Goal: Task Accomplishment & Management: Use online tool/utility

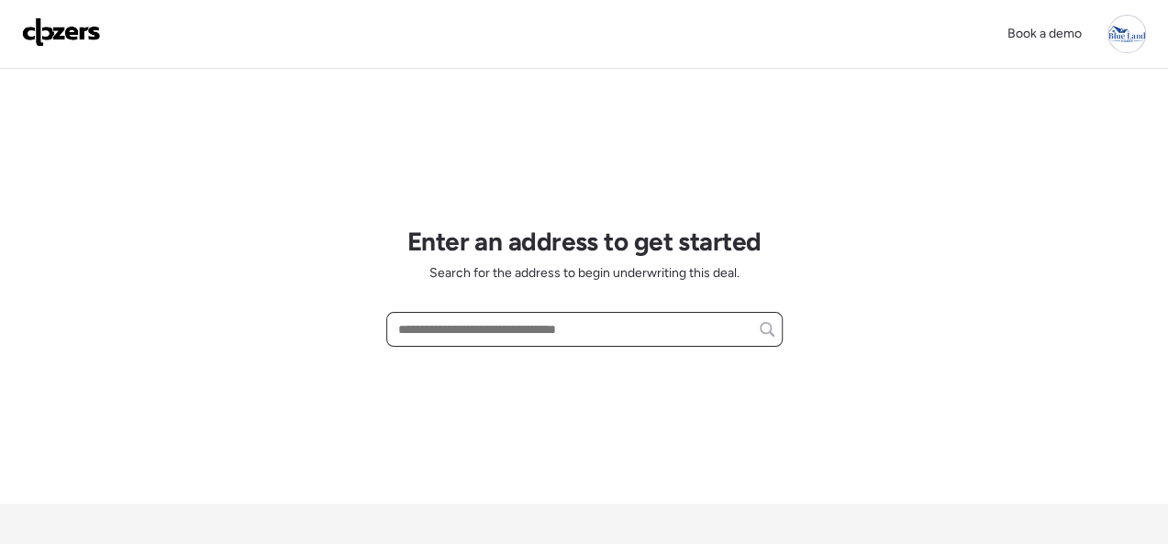
click at [505, 332] on input "text" at bounding box center [584, 329] width 380 height 26
paste input "**********"
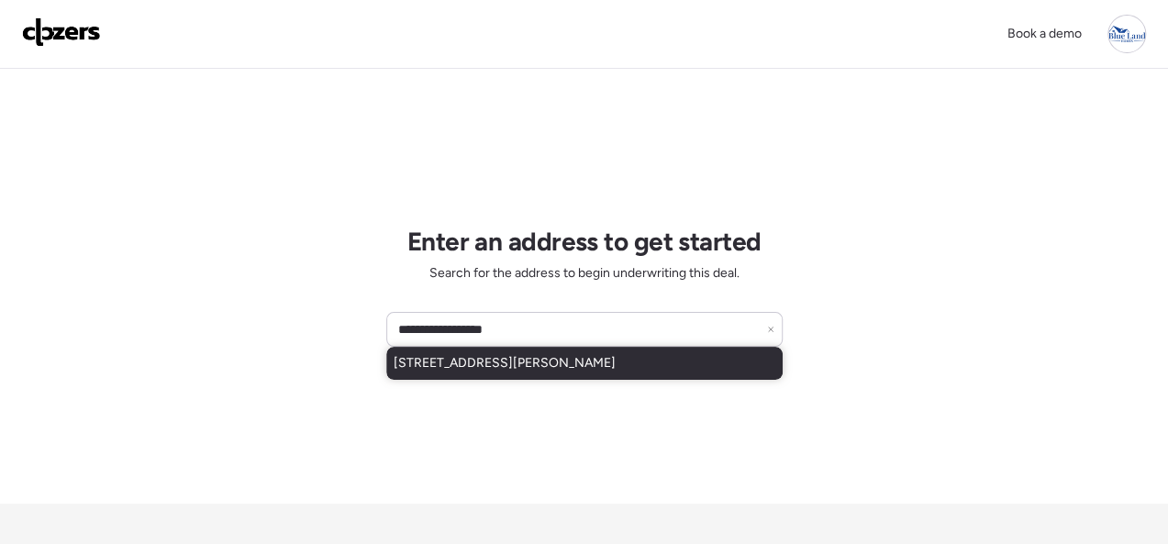
click at [497, 369] on span "9733 Lorna Ln, Saint Louis, MO, 63136" at bounding box center [504, 363] width 222 height 18
type input "**********"
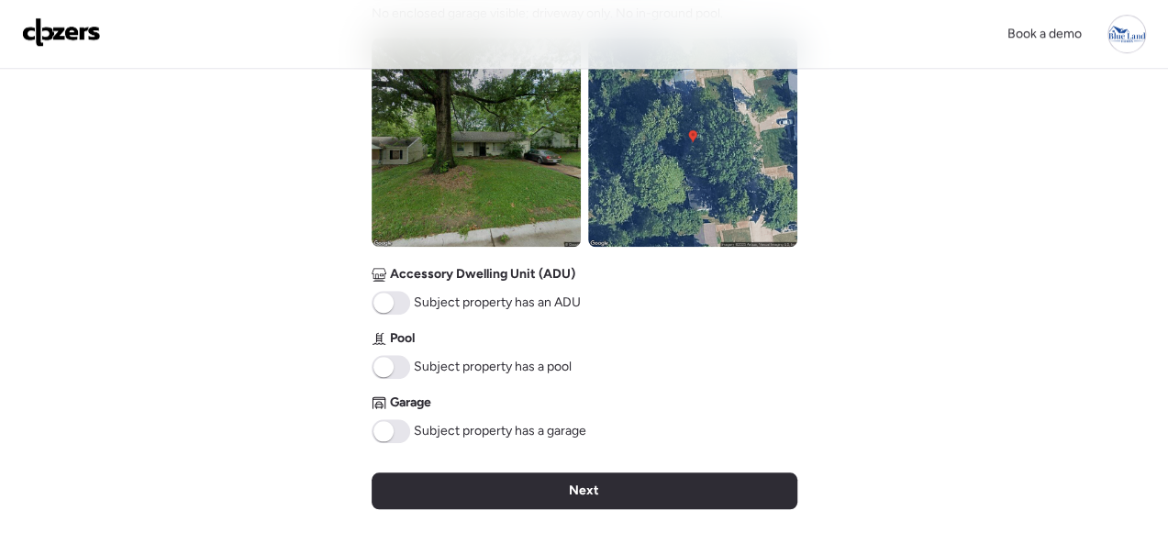
scroll to position [917, 0]
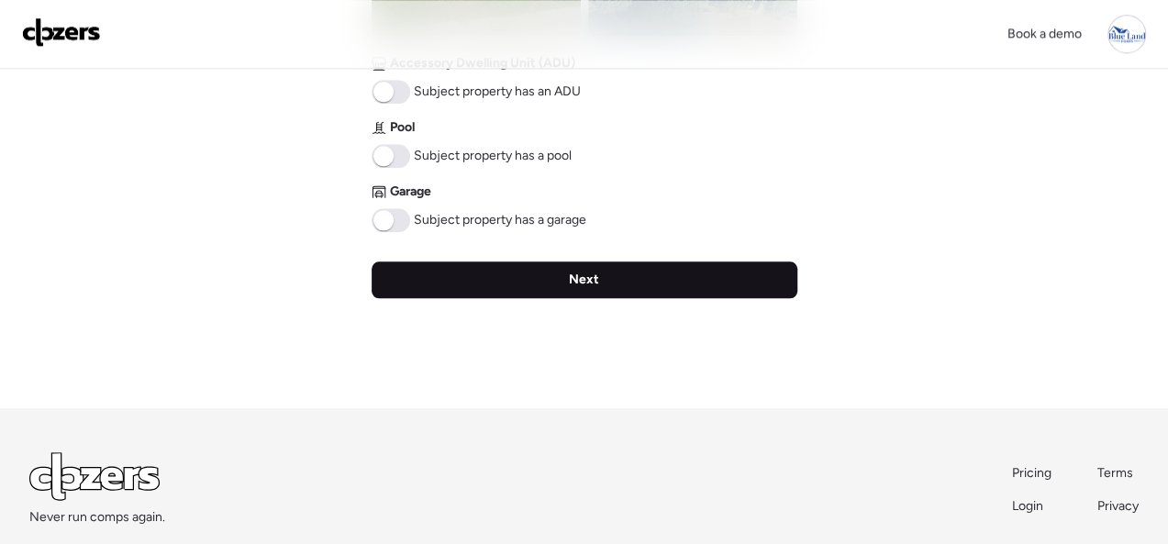
click at [560, 276] on div "Next" at bounding box center [584, 279] width 426 height 37
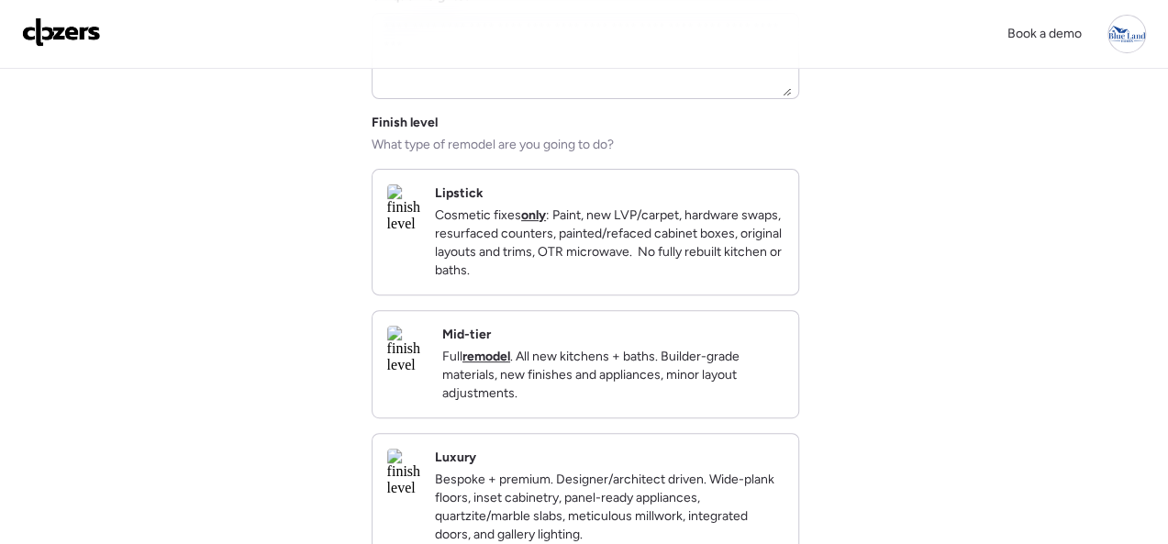
scroll to position [275, 0]
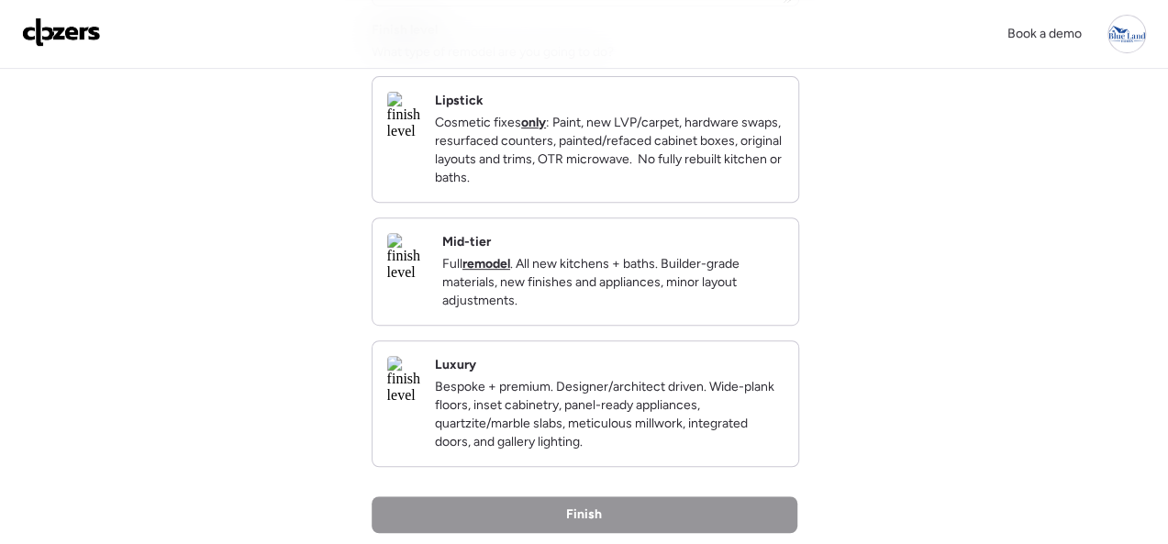
click at [740, 259] on div "Mid-tier Full remodel . All new kitchens + baths. Builder-grade materials, new …" at bounding box center [612, 271] width 341 height 77
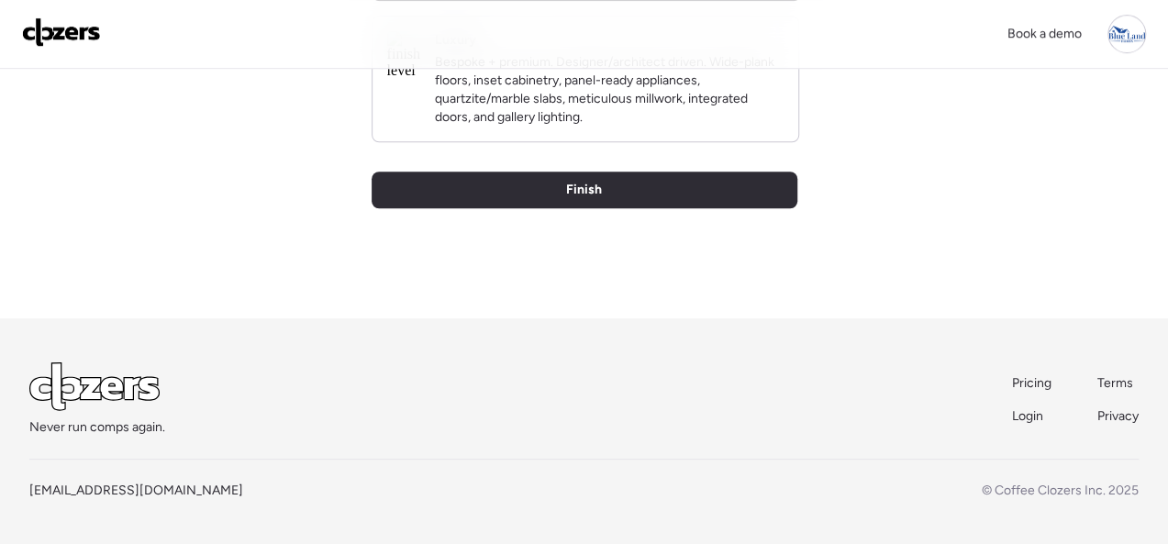
scroll to position [631, 0]
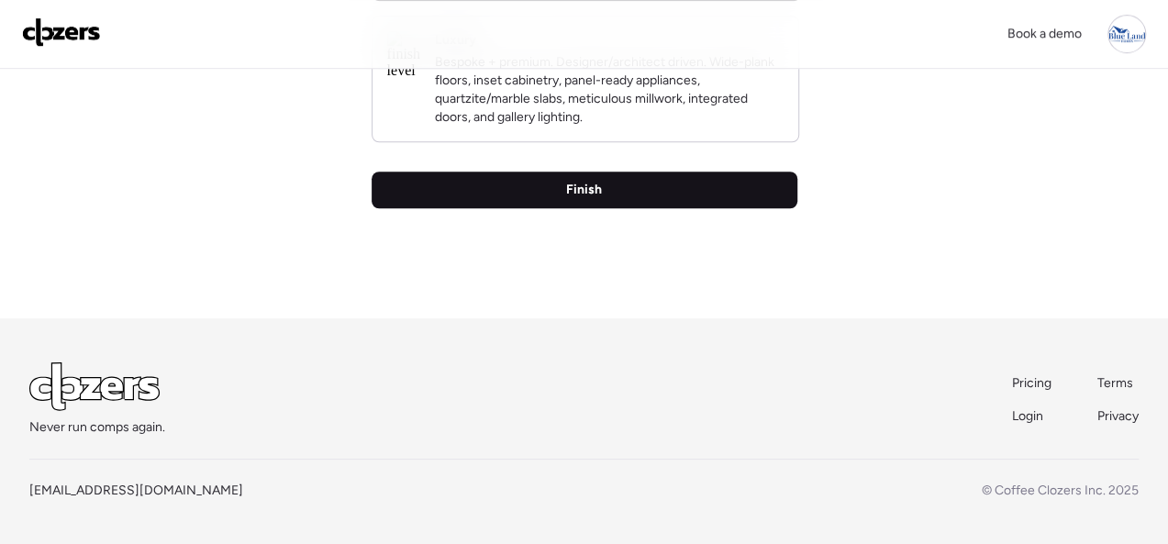
click at [581, 197] on span "Finish" at bounding box center [584, 190] width 36 height 18
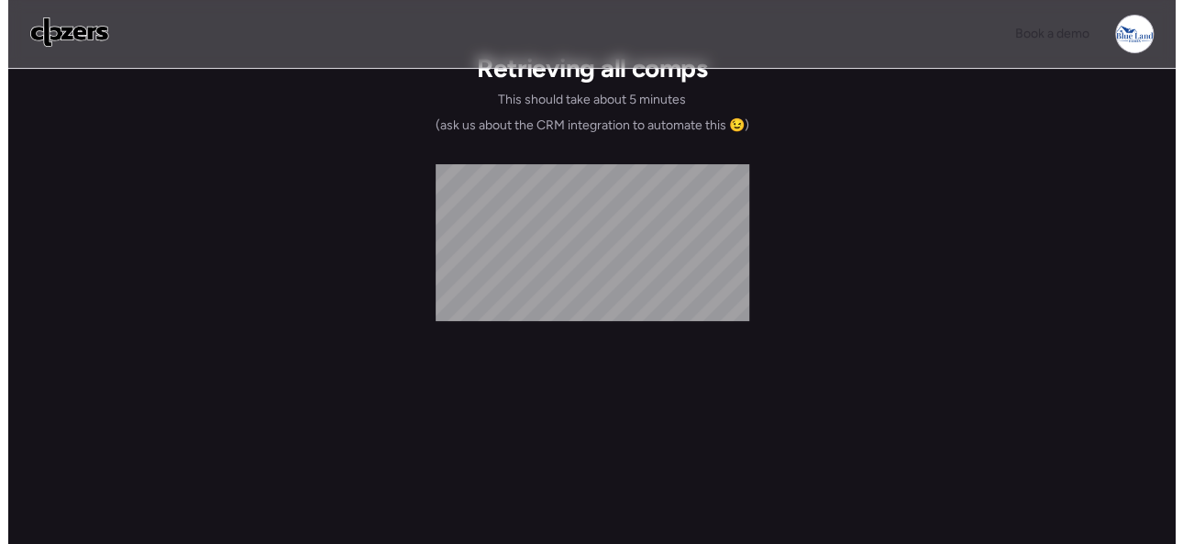
scroll to position [0, 0]
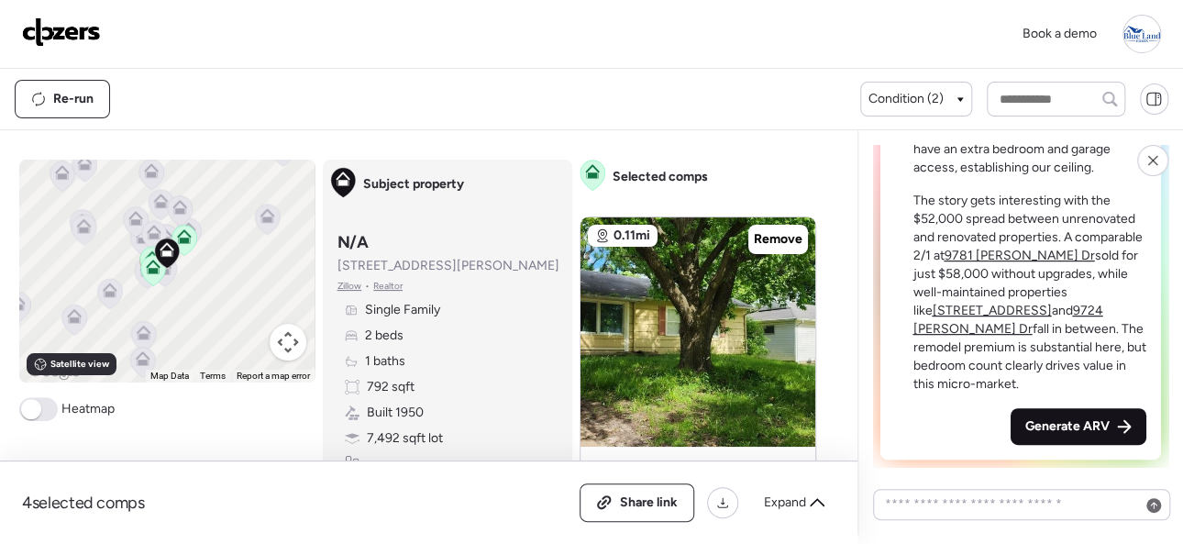
click at [1053, 420] on span "Generate ARV" at bounding box center [1067, 426] width 84 height 18
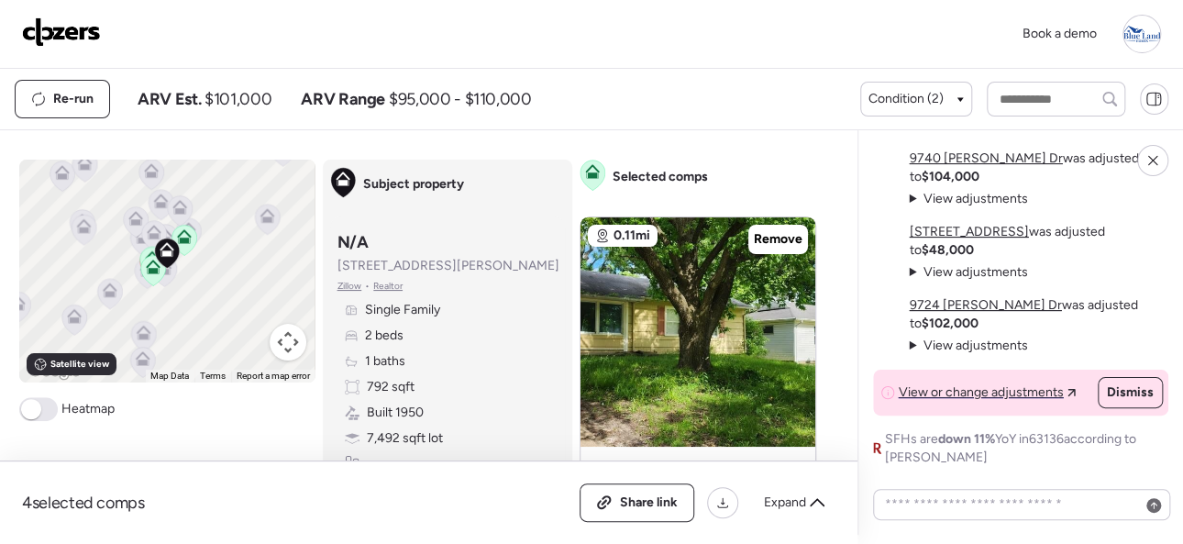
click at [71, 30] on img at bounding box center [61, 31] width 79 height 29
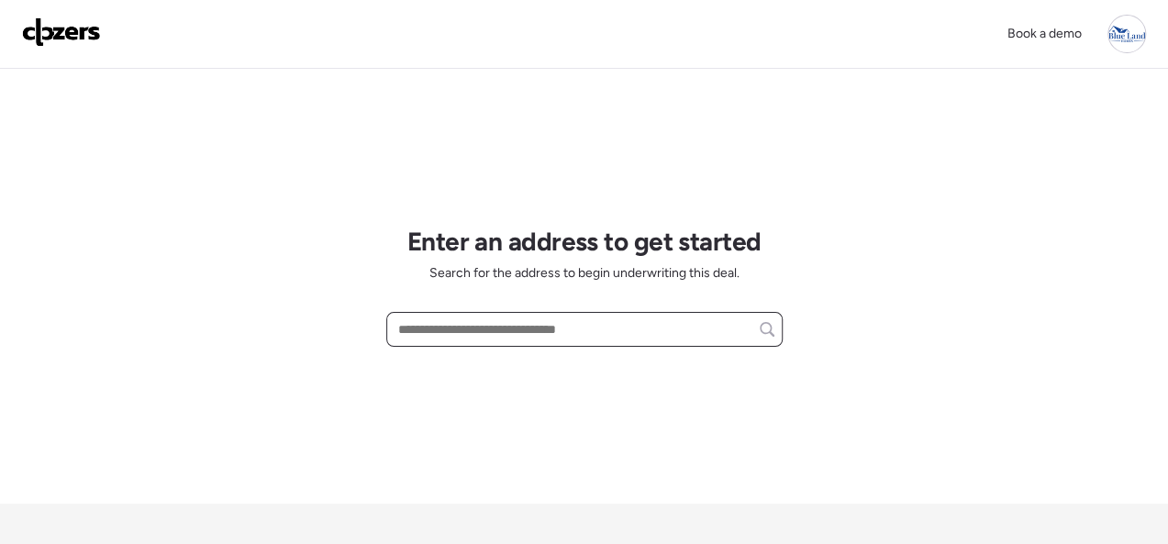
click at [470, 327] on input "text" at bounding box center [584, 329] width 380 height 26
paste input "**********"
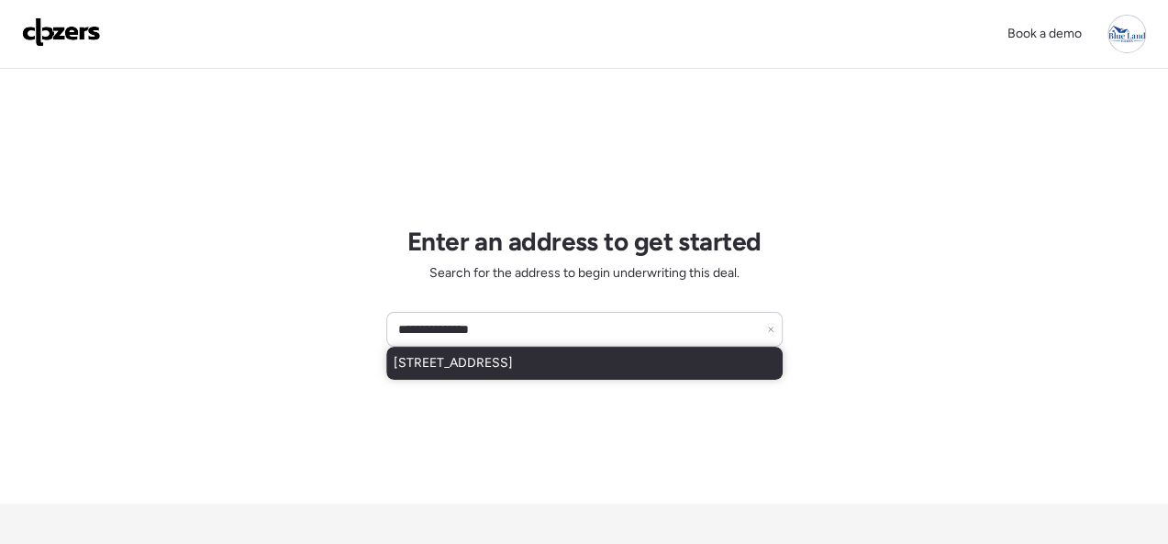
click at [455, 368] on span "9764 Lilac Dr, Saint Louis, MO, 63137" at bounding box center [452, 363] width 119 height 18
type input "**********"
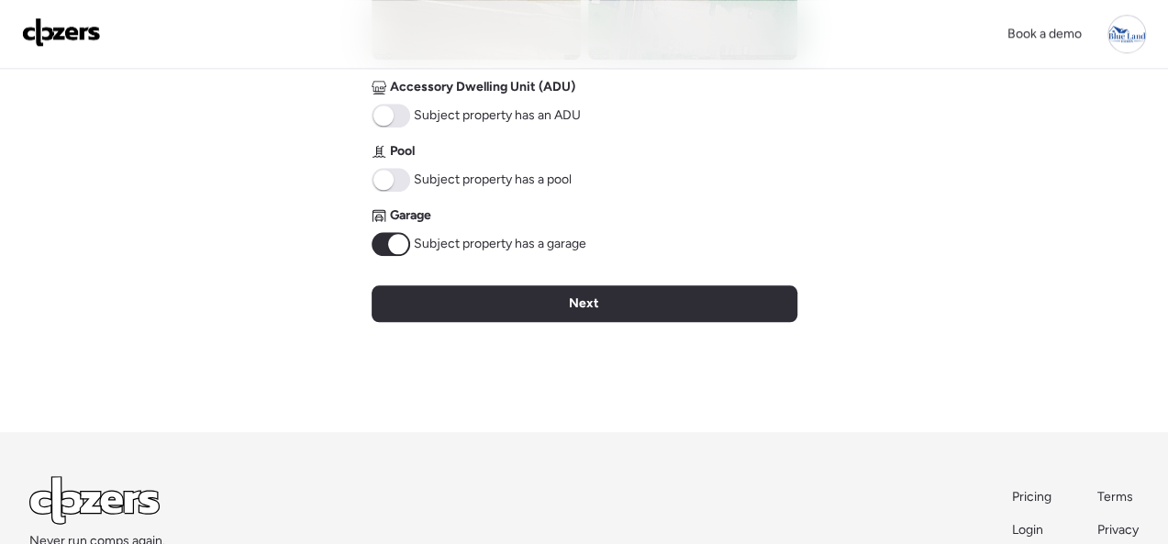
scroll to position [917, 0]
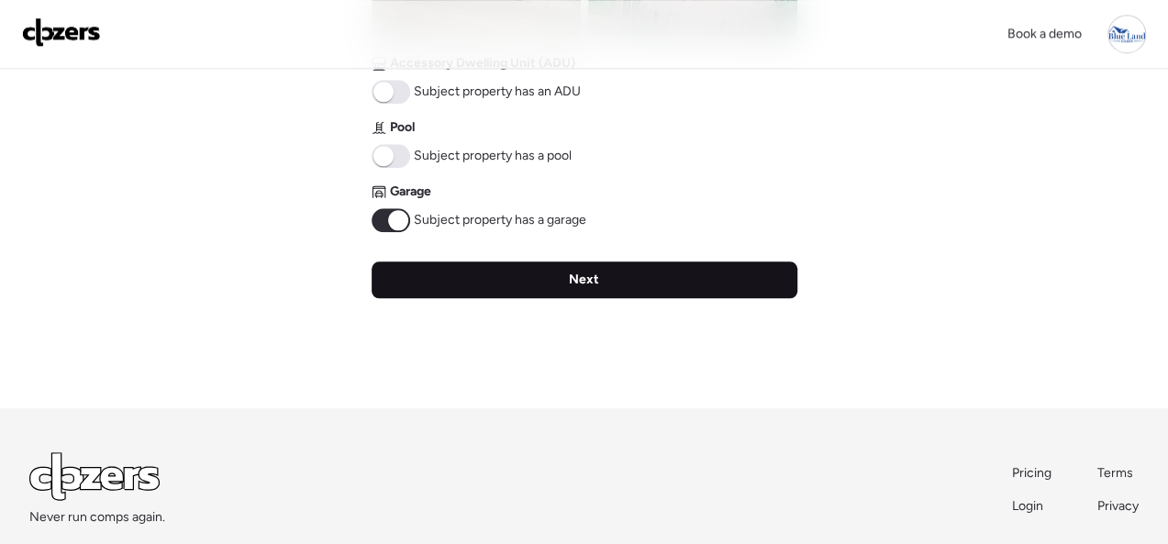
click at [641, 283] on div "Next" at bounding box center [584, 279] width 426 height 37
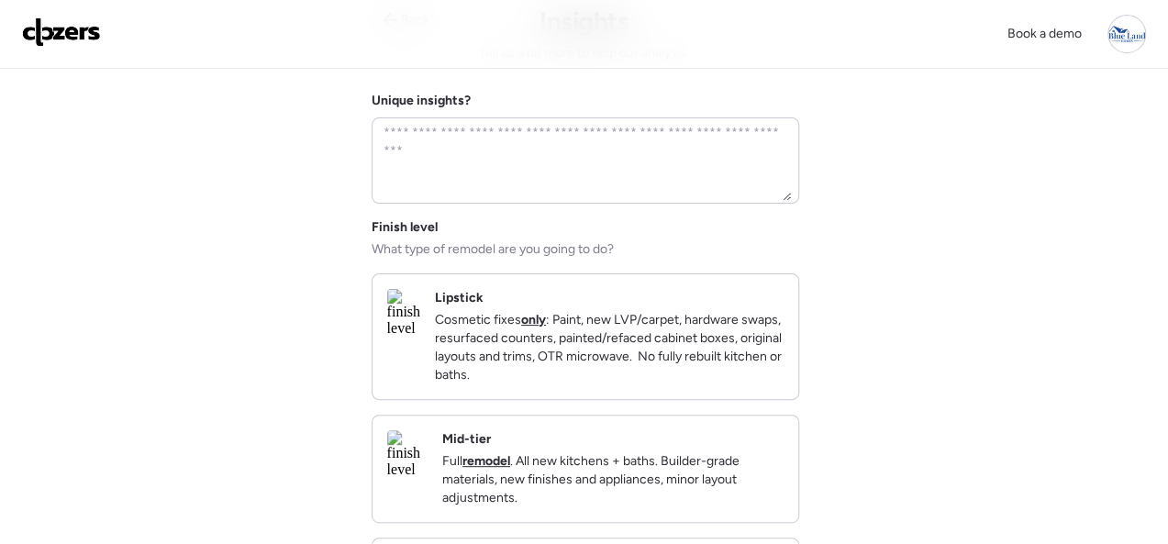
scroll to position [183, 0]
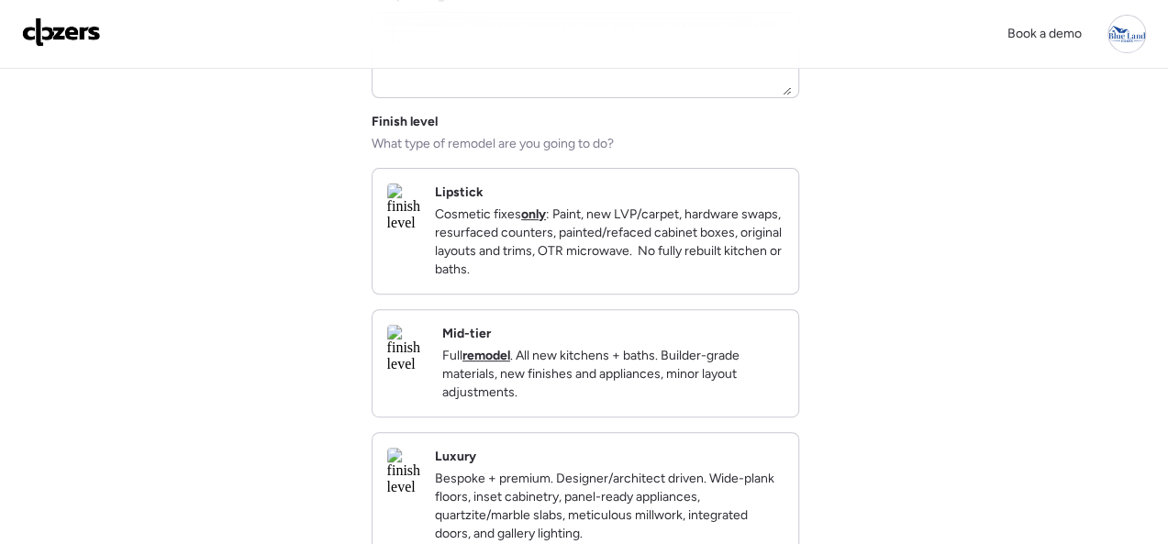
click at [756, 279] on p "Cosmetic fixes only : Paint, new LVP/carpet, hardware swaps, resurfaced counter…" at bounding box center [609, 241] width 349 height 73
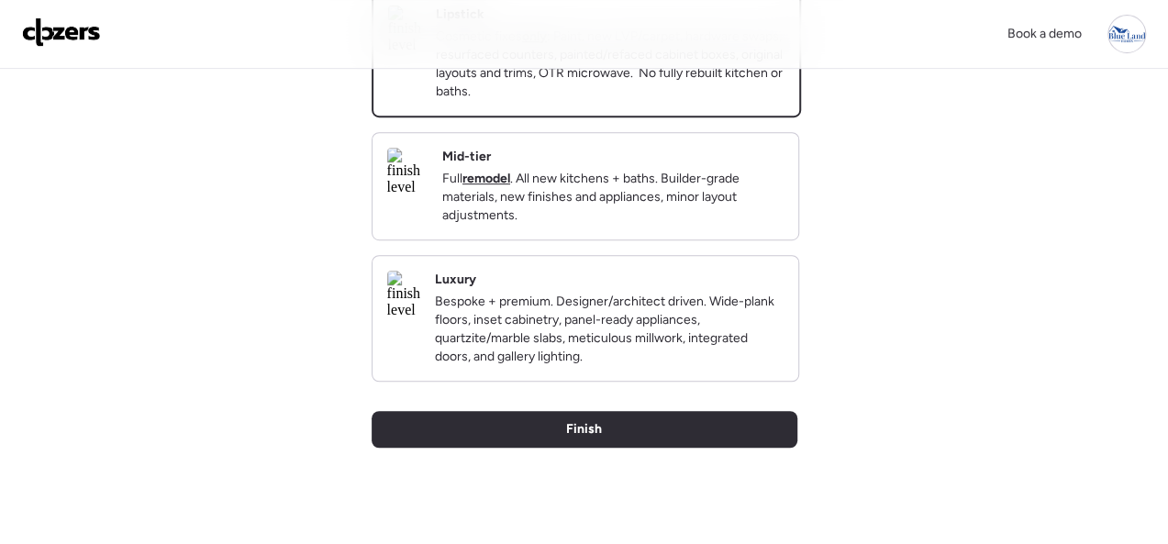
scroll to position [550, 0]
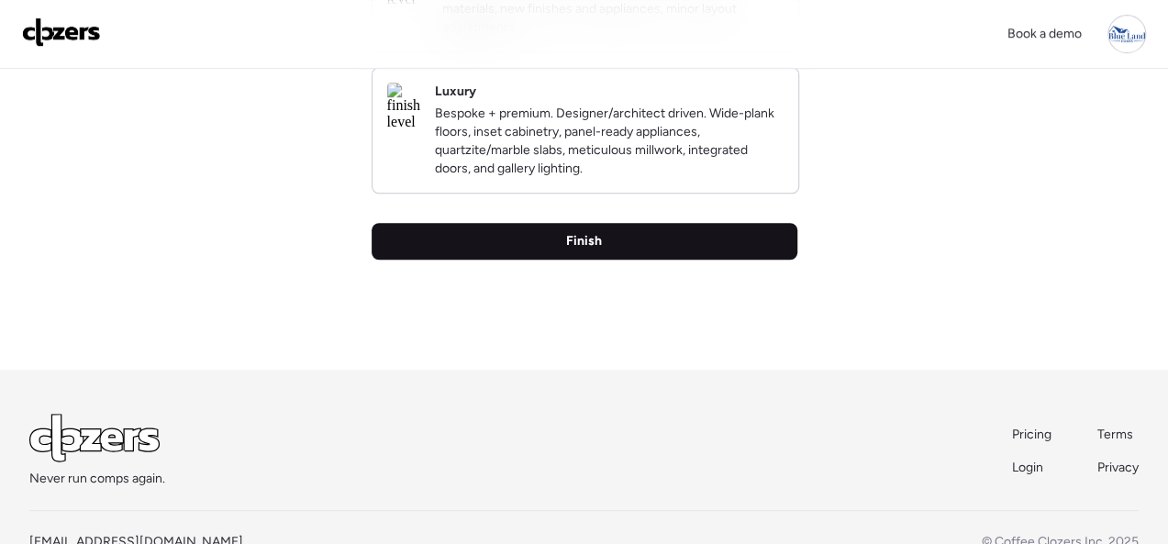
click at [557, 260] on div "Finish" at bounding box center [584, 241] width 426 height 37
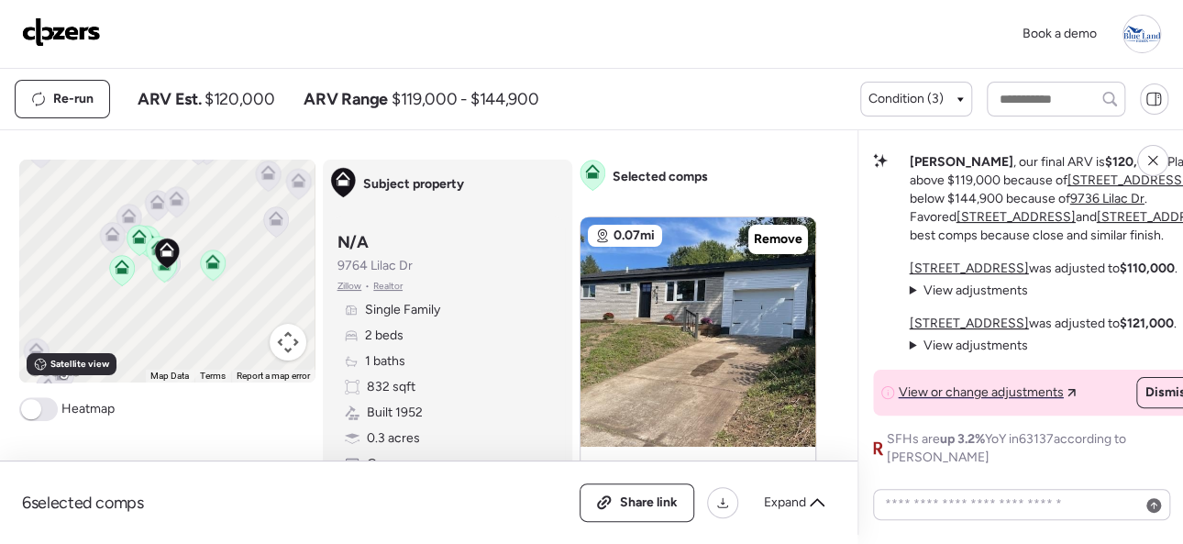
click at [49, 27] on img at bounding box center [61, 31] width 79 height 29
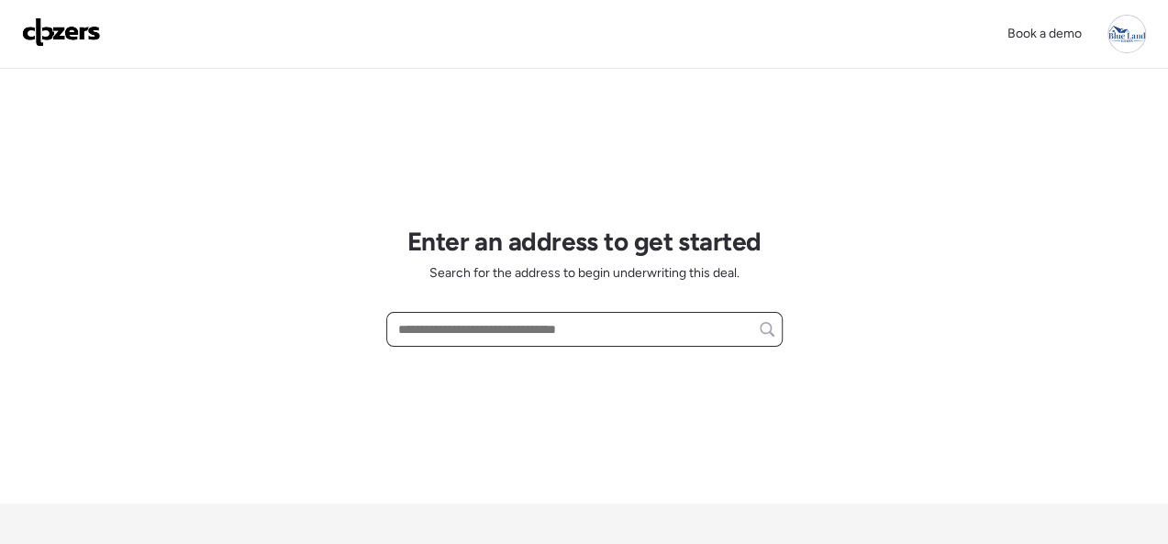
click at [452, 327] on input "text" at bounding box center [584, 329] width 380 height 26
paste input "**********"
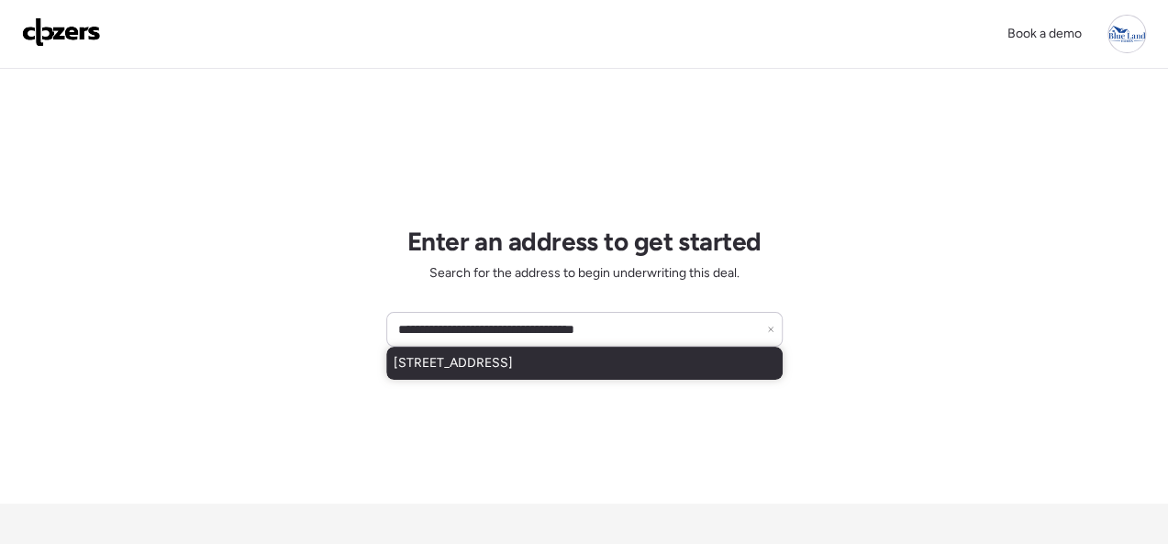
click at [489, 365] on span "1704 Glenechort Dr, Saint Louis, MO, 63133" at bounding box center [452, 363] width 119 height 18
type input "**********"
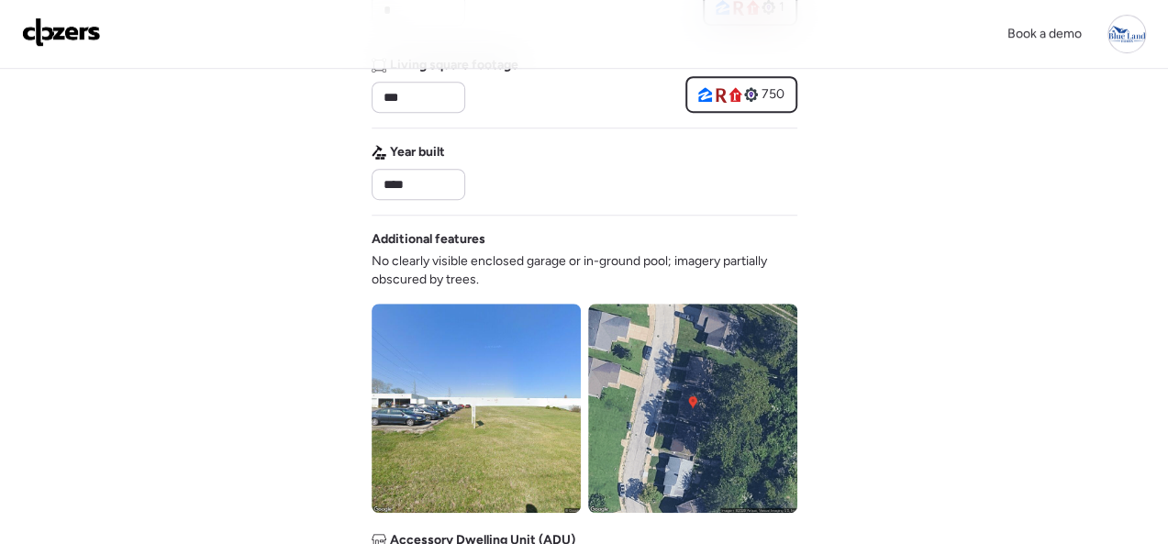
scroll to position [826, 0]
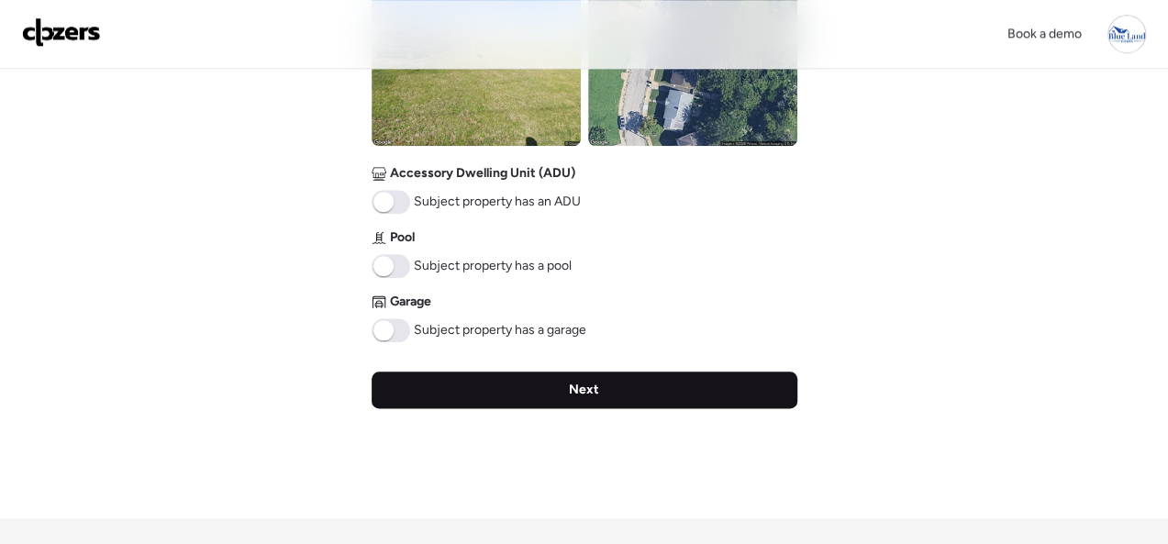
click at [581, 382] on span "Next" at bounding box center [584, 390] width 30 height 18
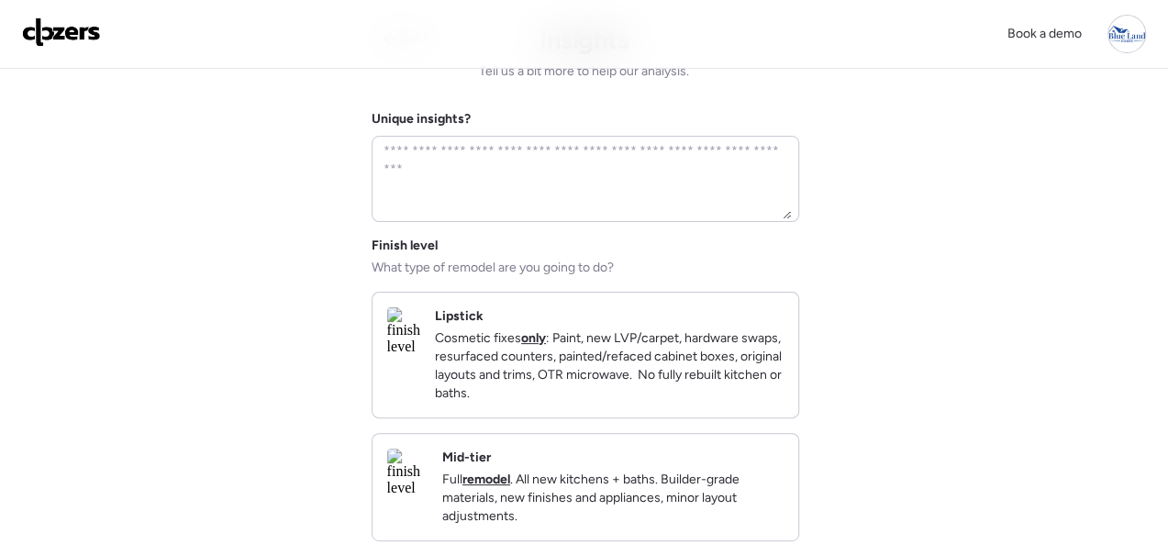
scroll to position [183, 0]
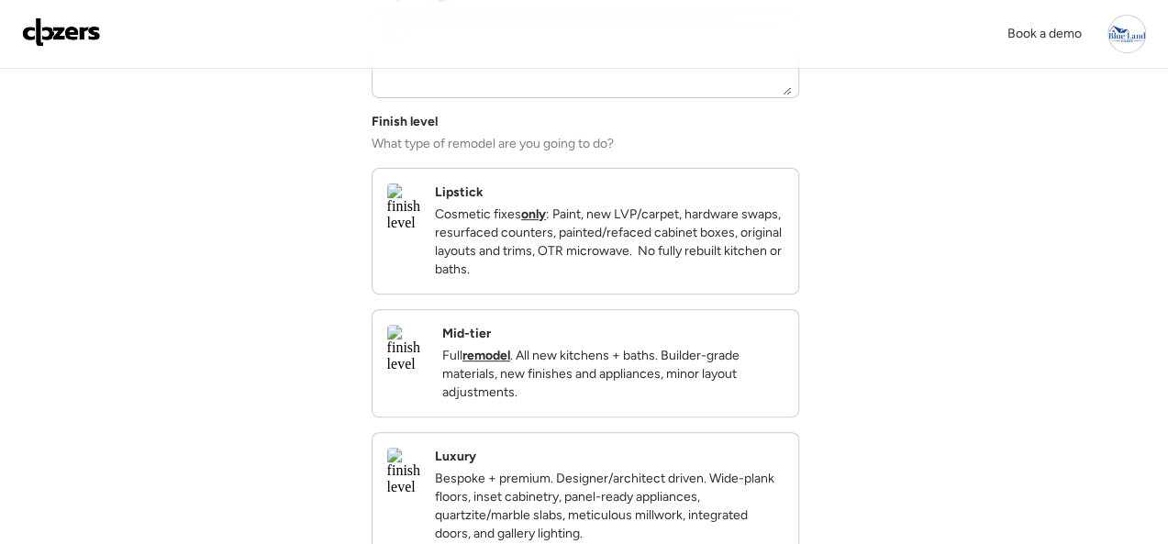
click at [700, 348] on div "Mid-tier Full remodel . All new kitchens + baths. Builder-grade materials, new …" at bounding box center [612, 363] width 341 height 77
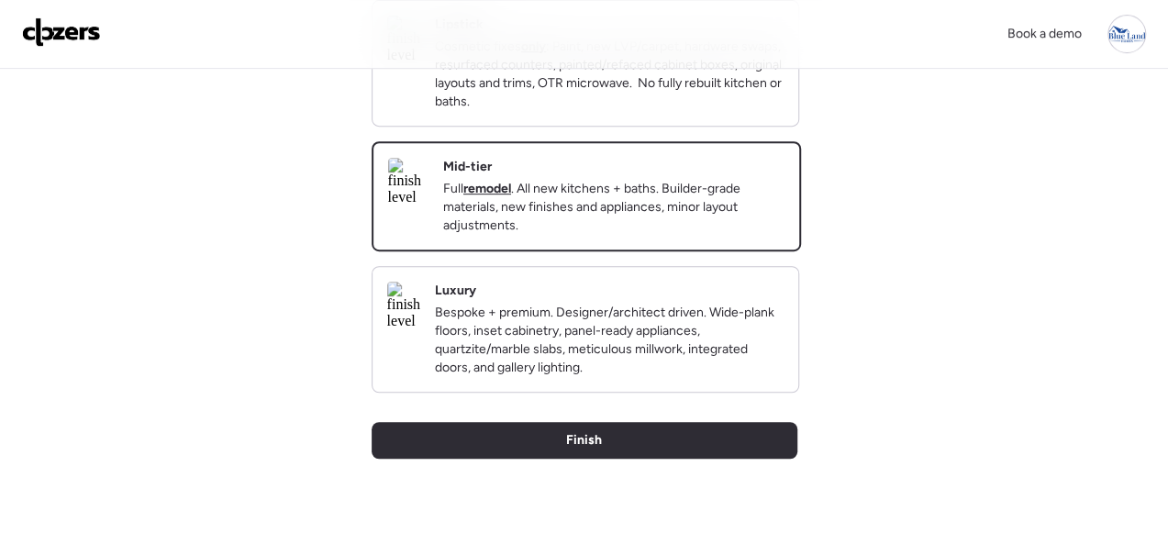
scroll to position [550, 0]
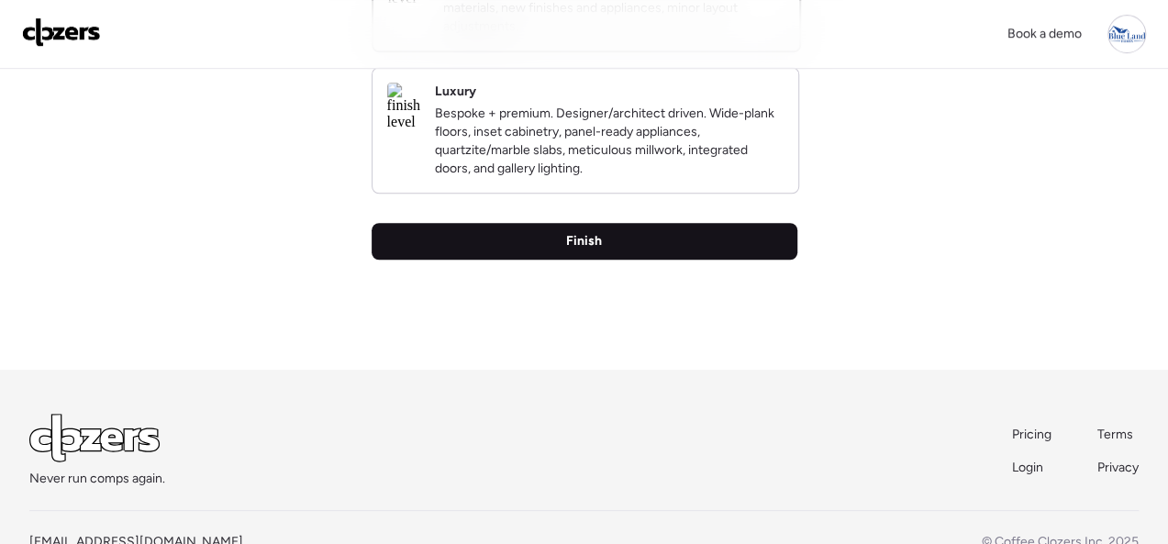
click at [571, 250] on span "Finish" at bounding box center [584, 241] width 36 height 18
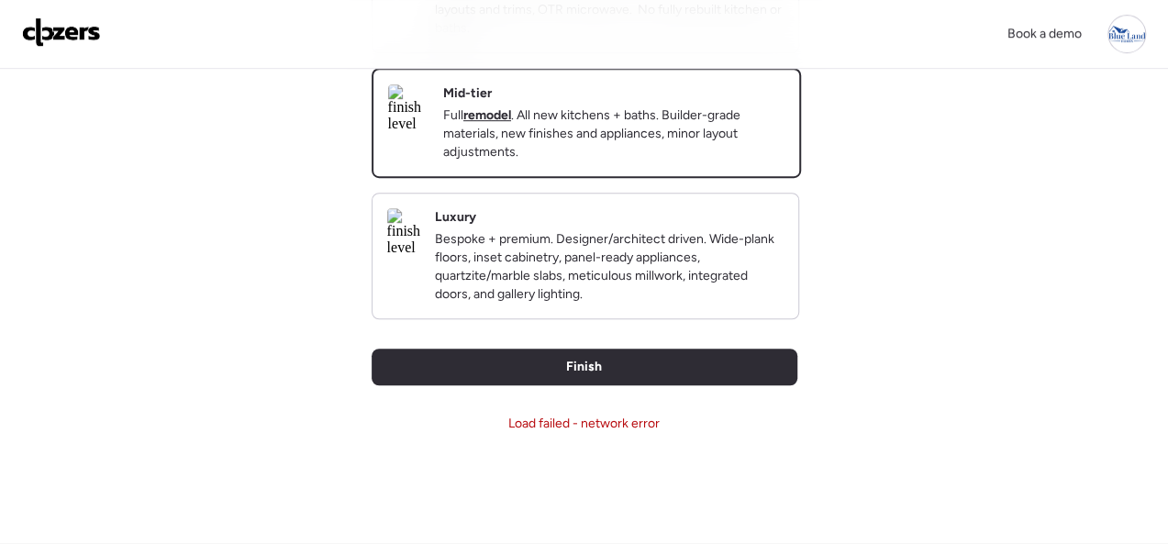
scroll to position [459, 0]
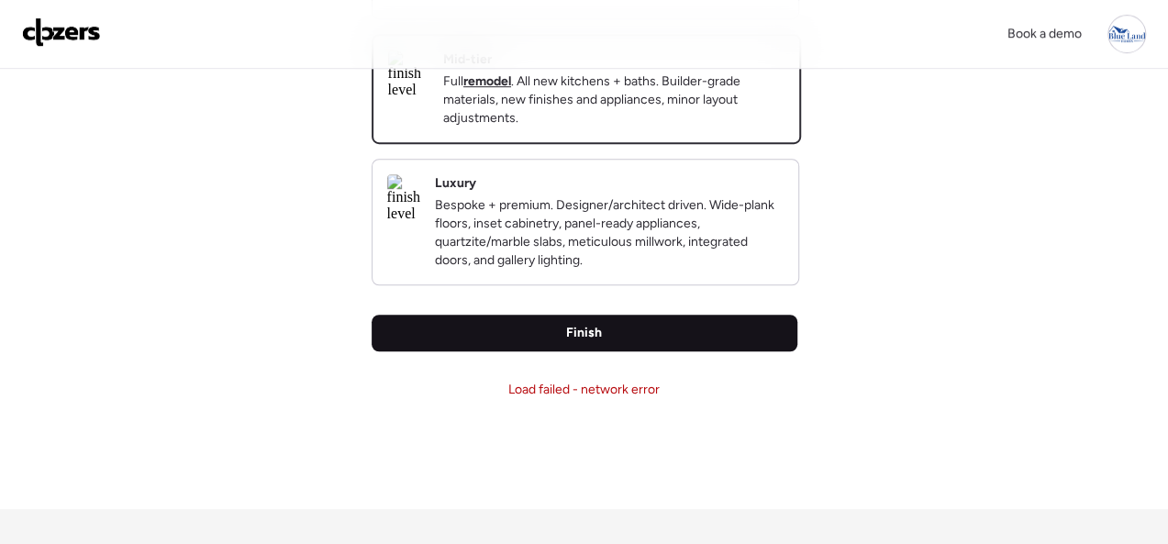
click at [532, 351] on div "Finish" at bounding box center [584, 333] width 426 height 37
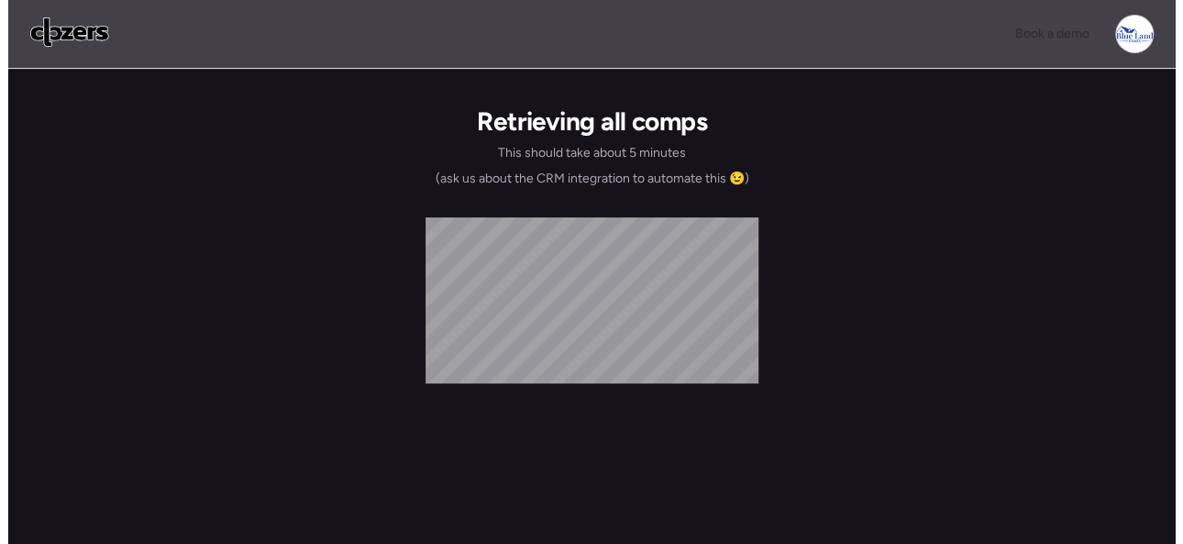
scroll to position [0, 0]
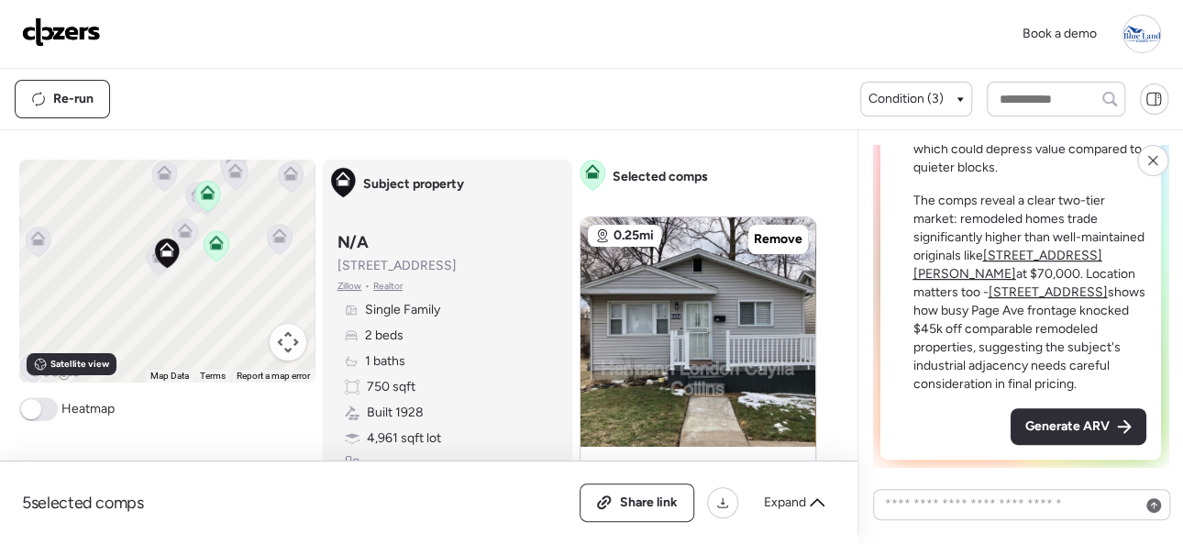
click at [1042, 418] on span "Generate ARV" at bounding box center [1067, 426] width 84 height 18
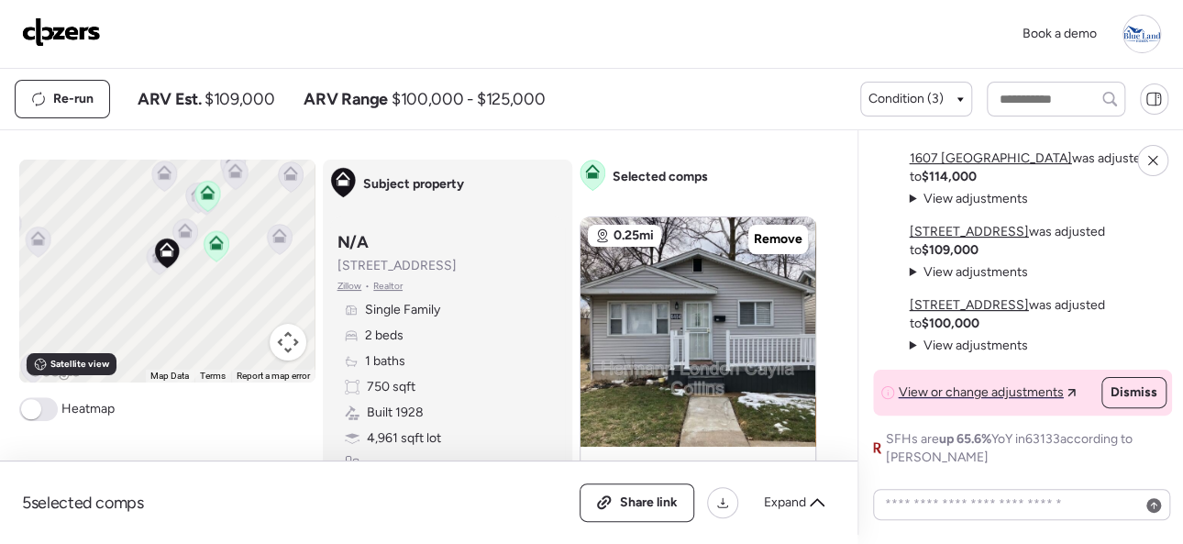
click at [61, 22] on img at bounding box center [61, 31] width 79 height 29
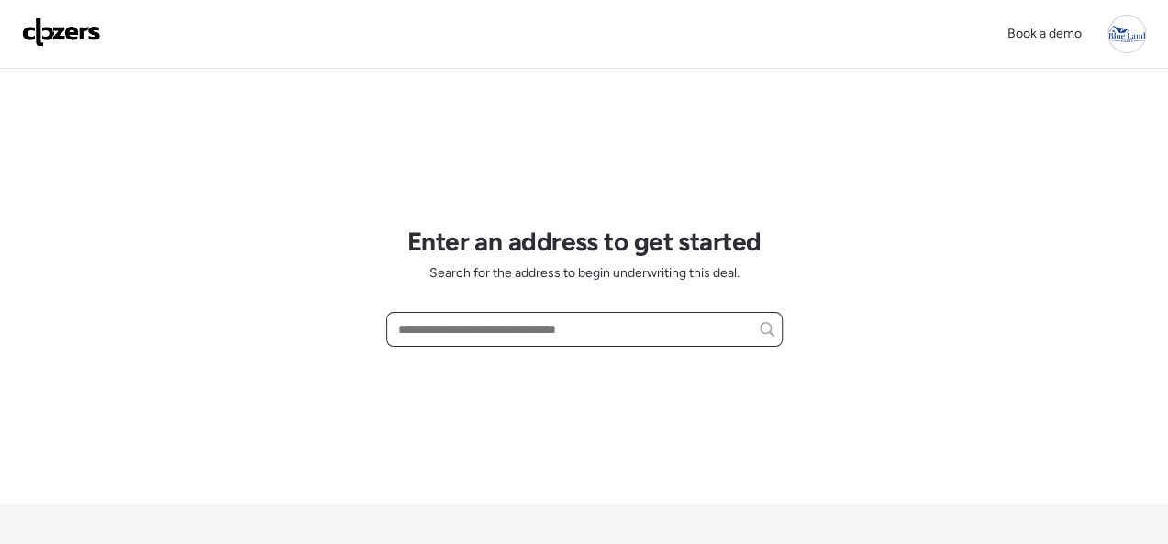
click at [423, 327] on input "text" at bounding box center [584, 329] width 380 height 26
paste input "**********"
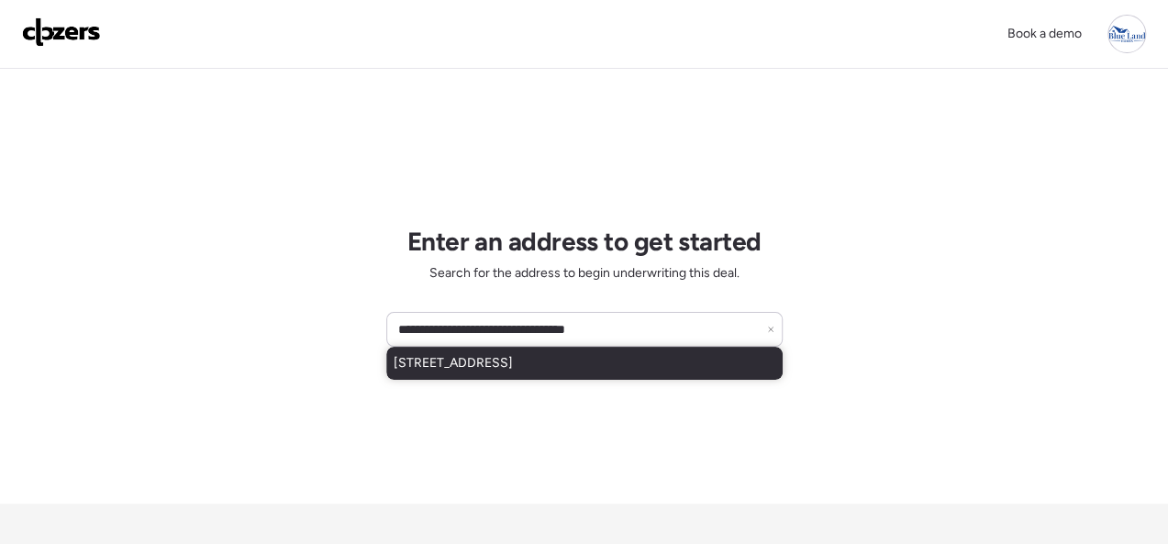
click at [400, 363] on span "7811 Alert Dr, Saint Louis, MO, 63133" at bounding box center [452, 363] width 119 height 18
type input "**********"
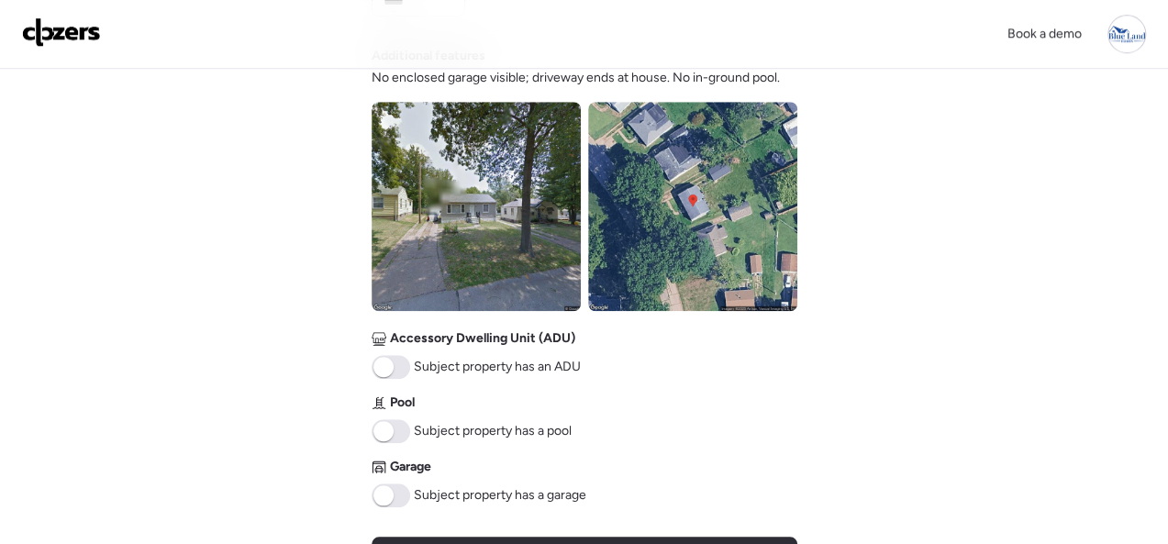
scroll to position [917, 0]
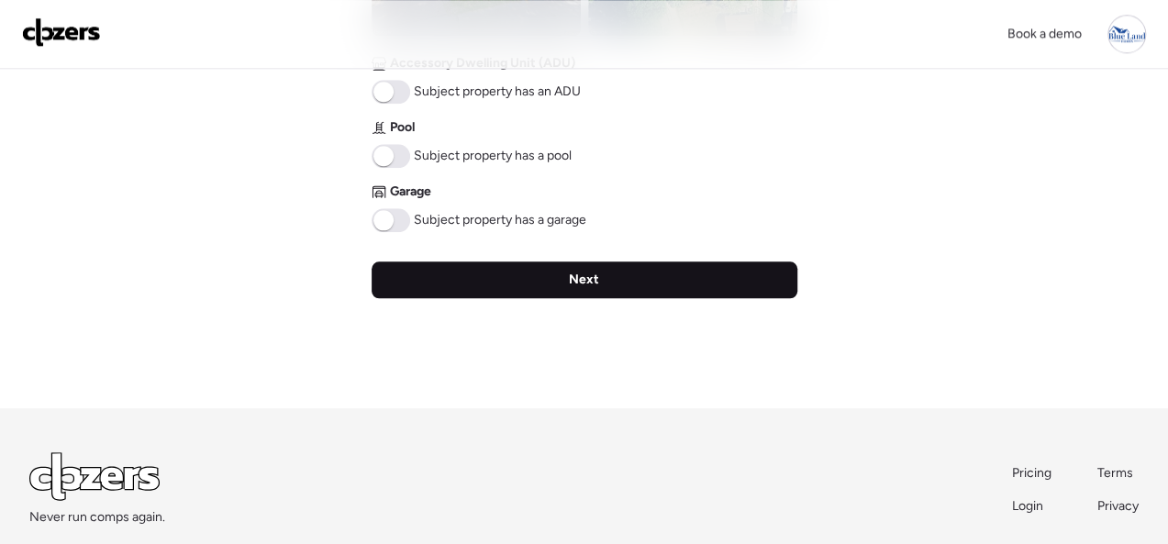
click at [549, 268] on div "Next" at bounding box center [584, 279] width 426 height 37
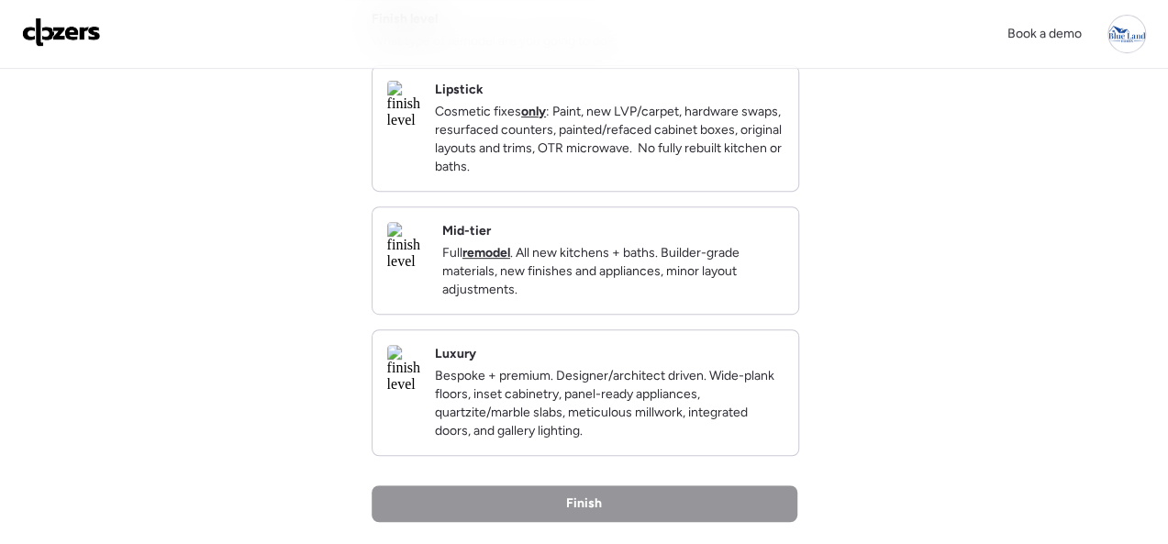
scroll to position [367, 0]
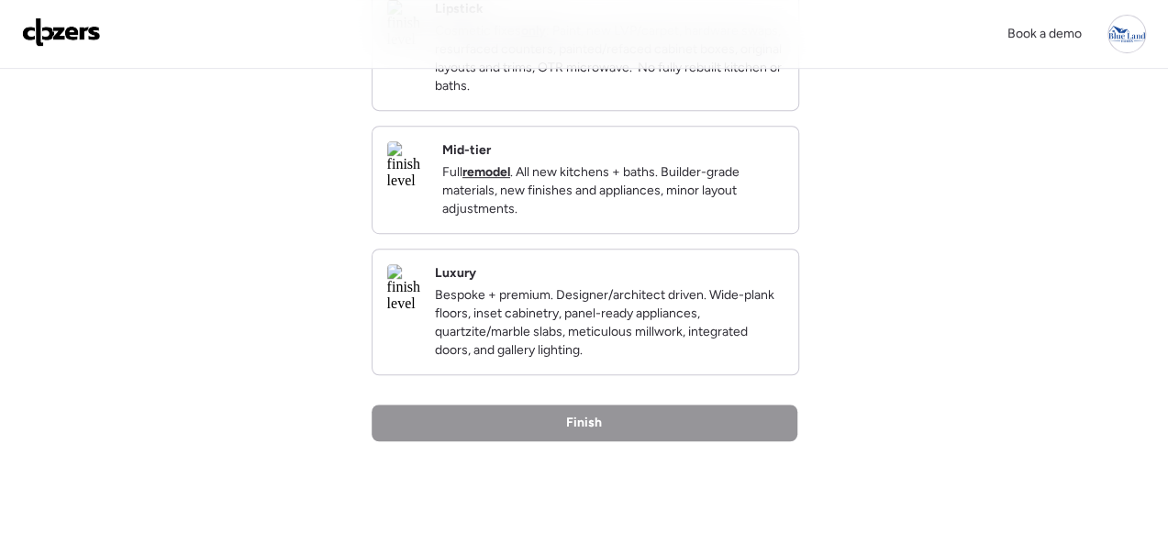
click at [704, 160] on div "Mid-tier Full remodel . All new kitchens + baths. Builder-grade materials, new …" at bounding box center [612, 179] width 341 height 77
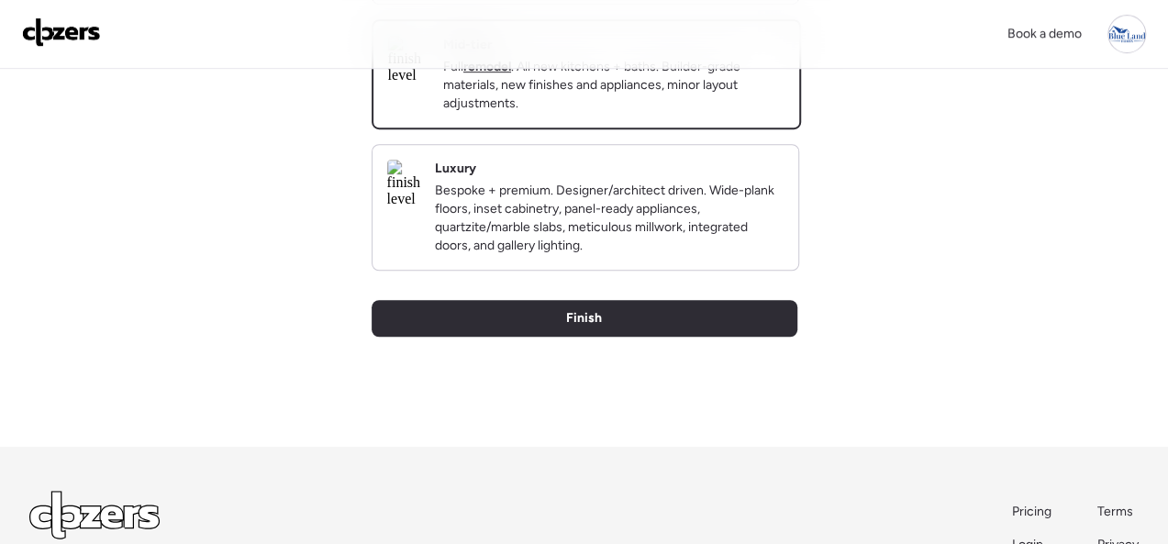
scroll to position [631, 0]
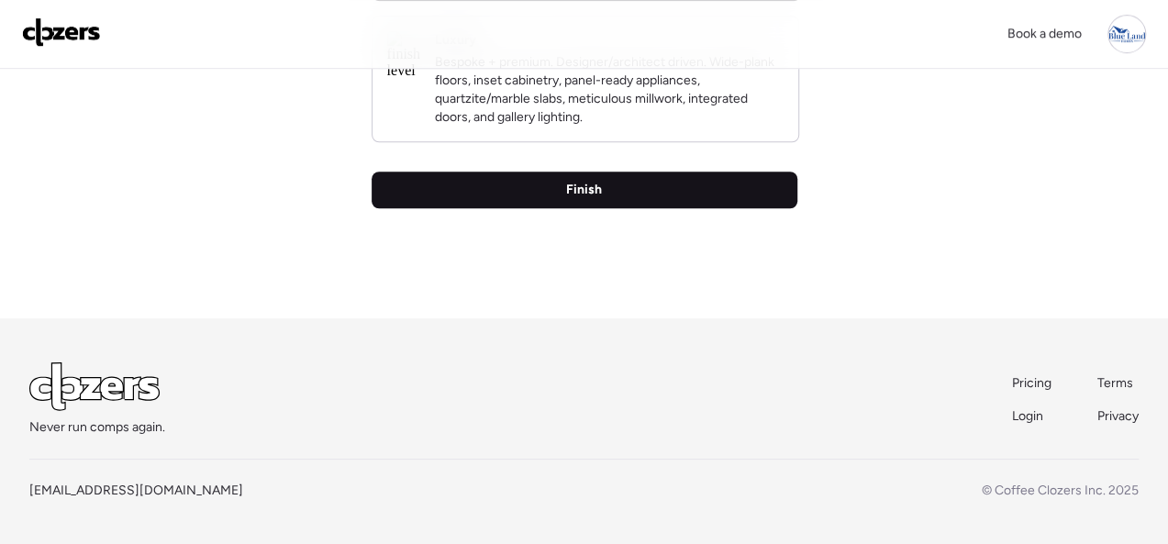
click at [596, 187] on span "Finish" at bounding box center [584, 190] width 36 height 18
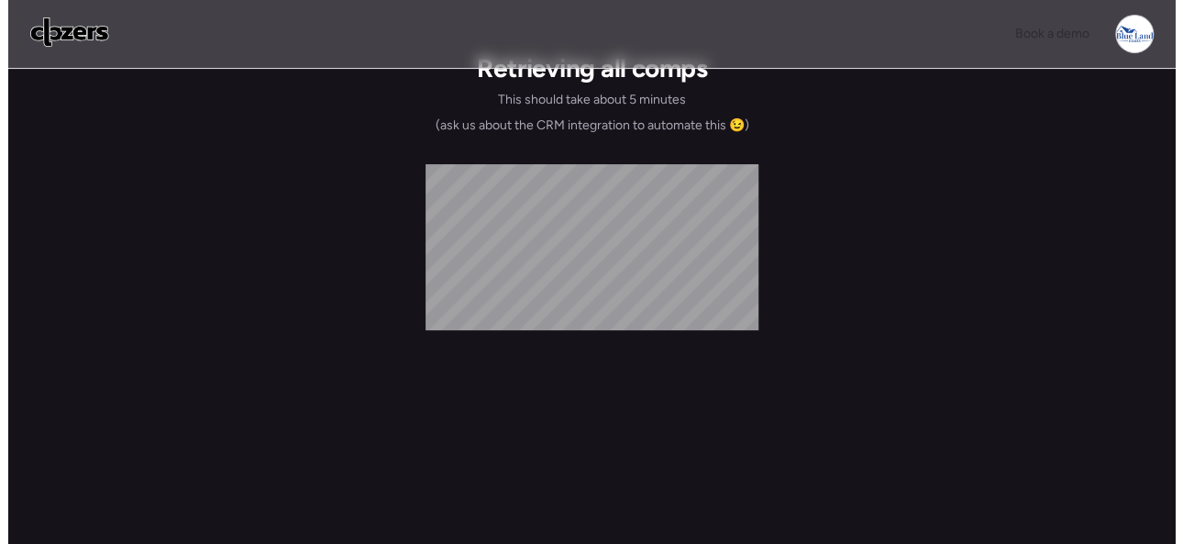
scroll to position [0, 0]
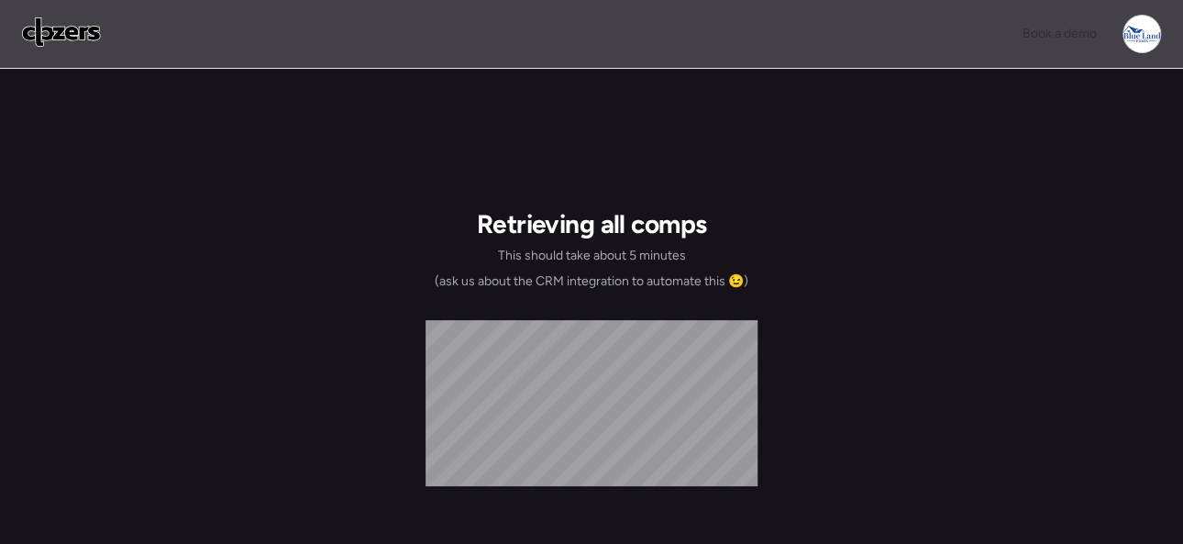
click at [194, 156] on div "Retrieving all comps This should take about 5 minutes (ask us about the CRM int…" at bounding box center [591, 425] width 1183 height 713
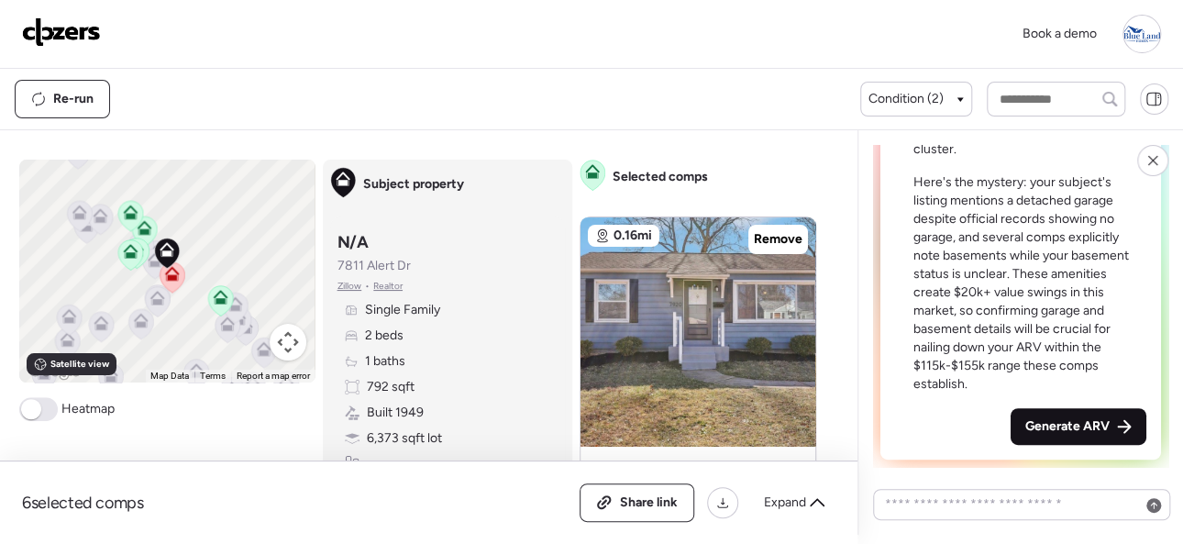
click at [1034, 427] on span "Generate ARV" at bounding box center [1067, 426] width 84 height 18
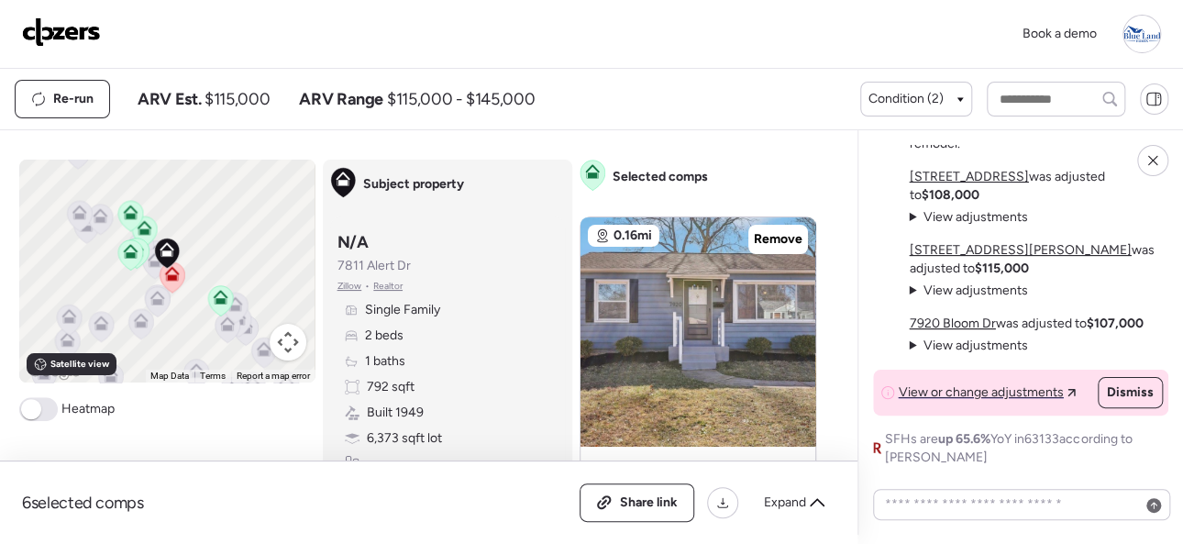
click at [66, 24] on img at bounding box center [61, 31] width 79 height 29
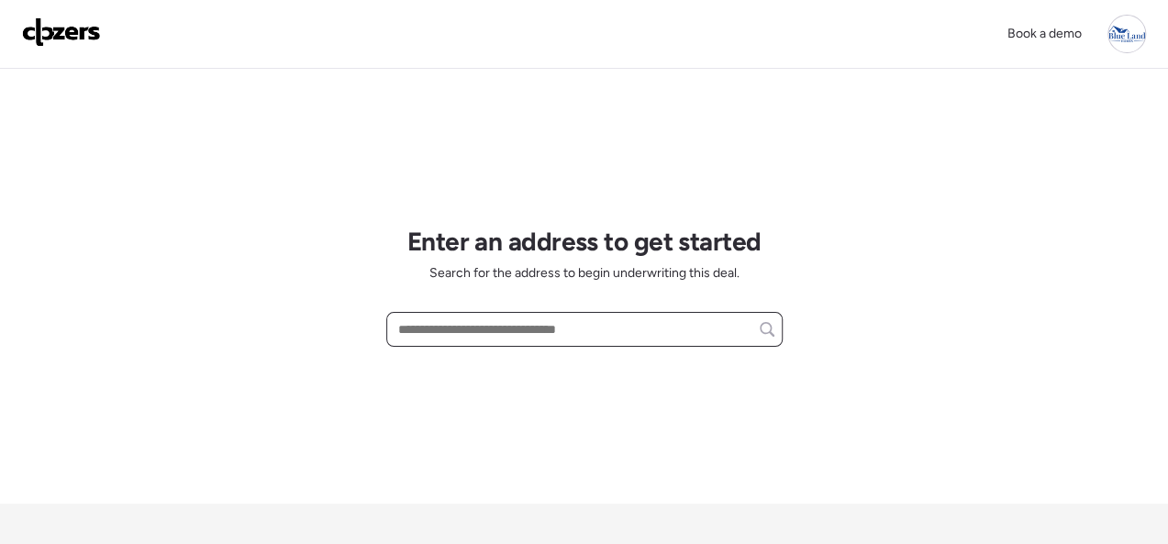
click at [461, 329] on input "text" at bounding box center [584, 329] width 380 height 26
paste input "**********"
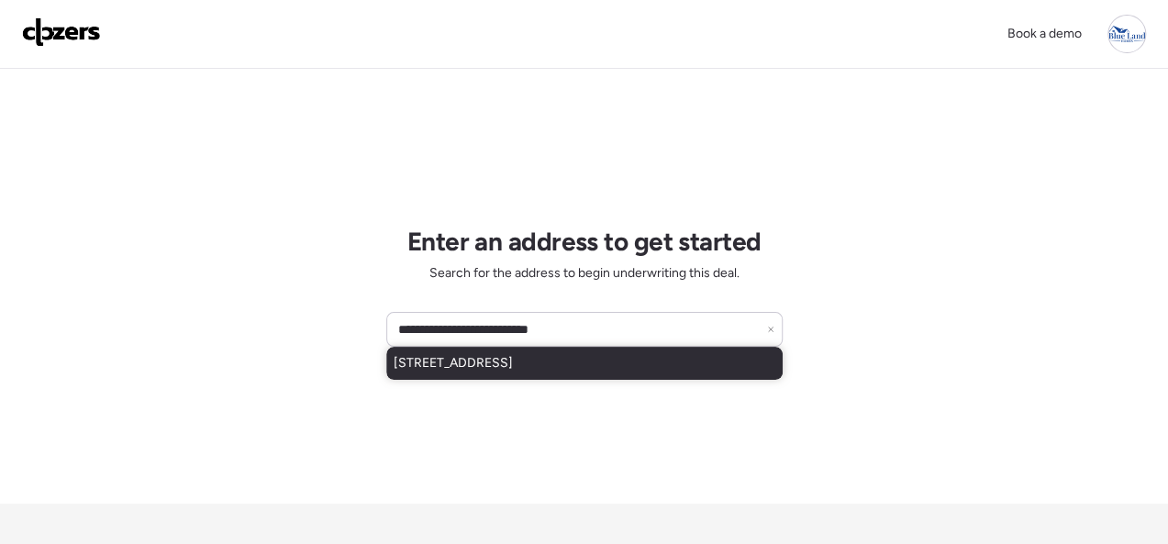
click at [455, 362] on span "[STREET_ADDRESS]" at bounding box center [452, 363] width 119 height 18
type input "**********"
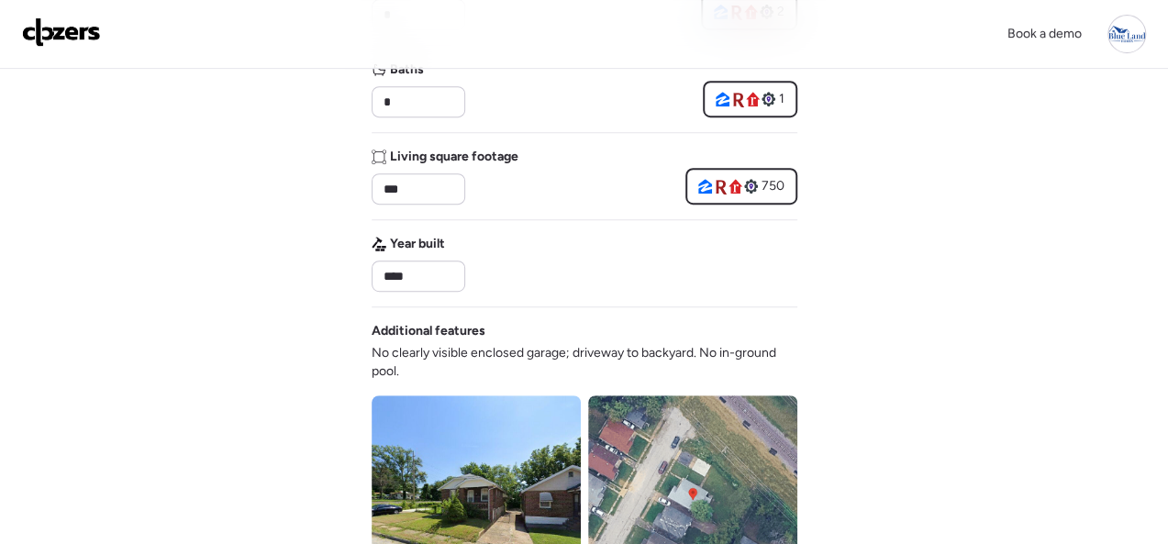
scroll to position [1009, 0]
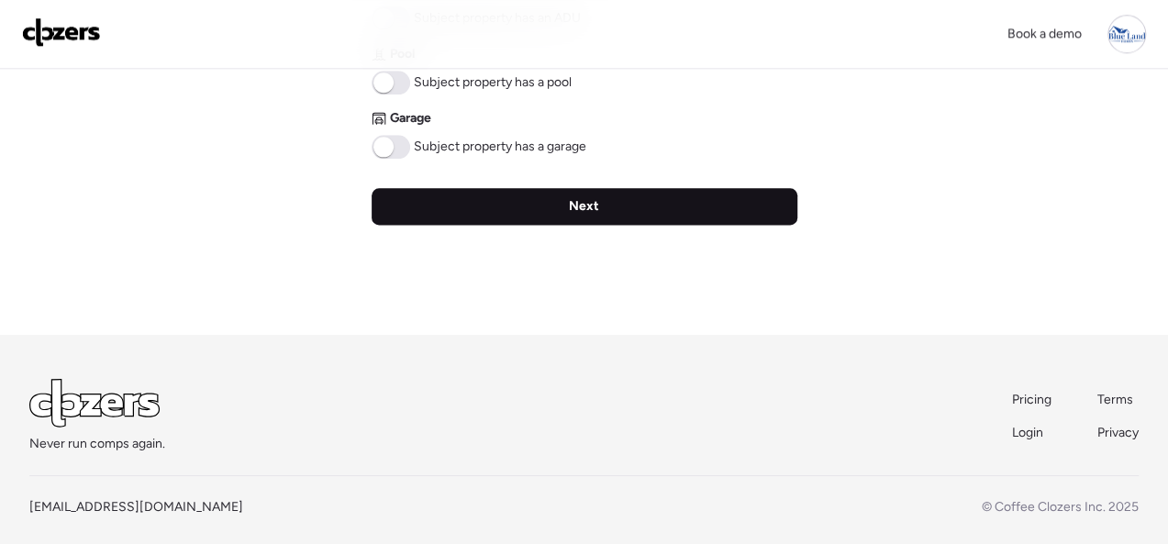
click at [576, 201] on span "Next" at bounding box center [584, 206] width 30 height 18
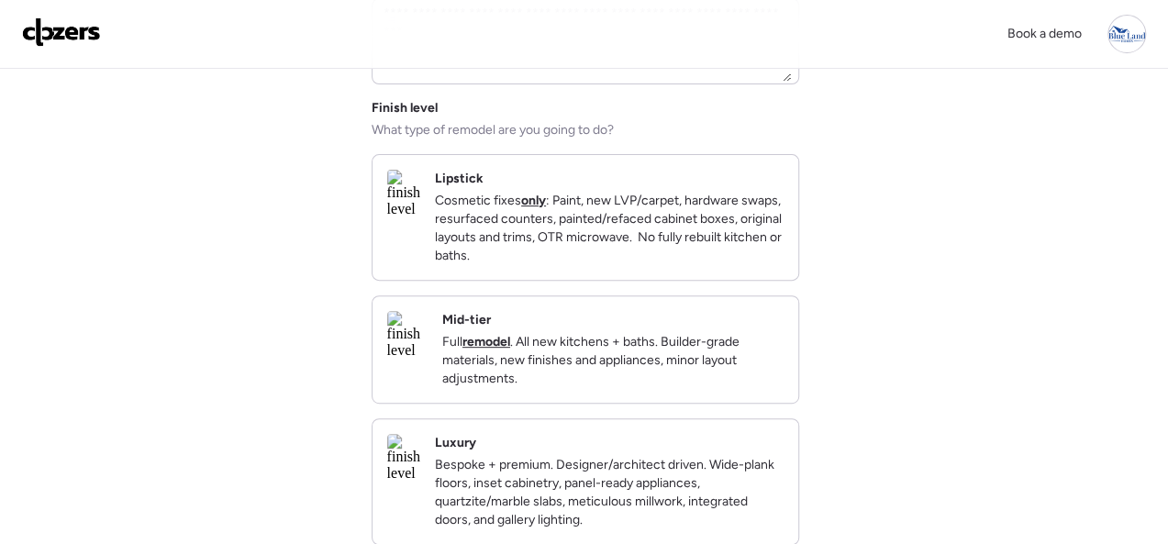
scroll to position [275, 0]
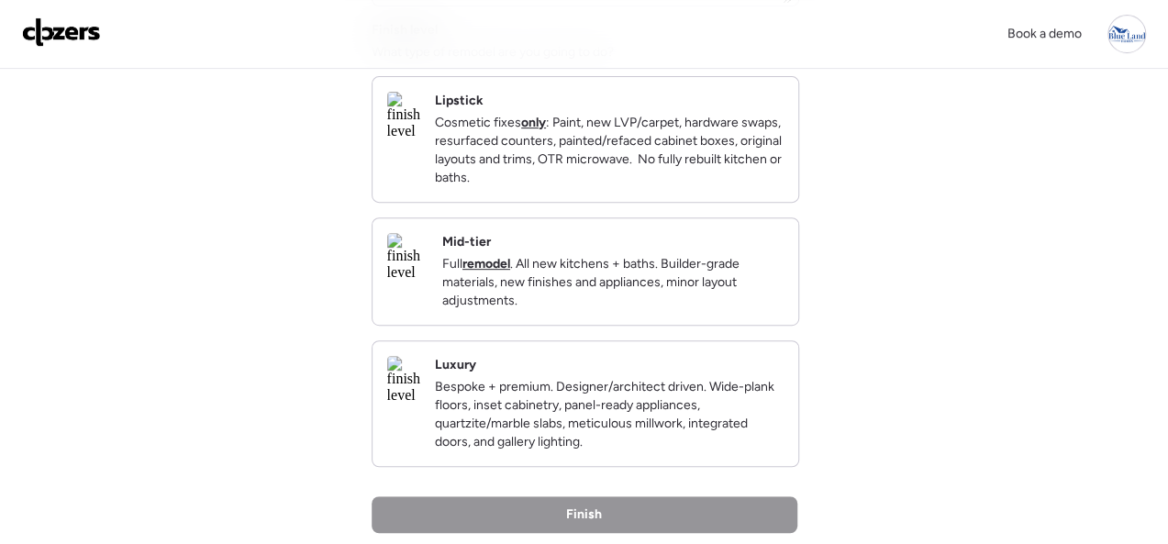
drag, startPoint x: 722, startPoint y: 255, endPoint x: 840, endPoint y: 279, distance: 120.7
click at [723, 255] on div "Mid-tier Full remodel . All new kitchens + baths. Builder-grade materials, new …" at bounding box center [612, 271] width 341 height 77
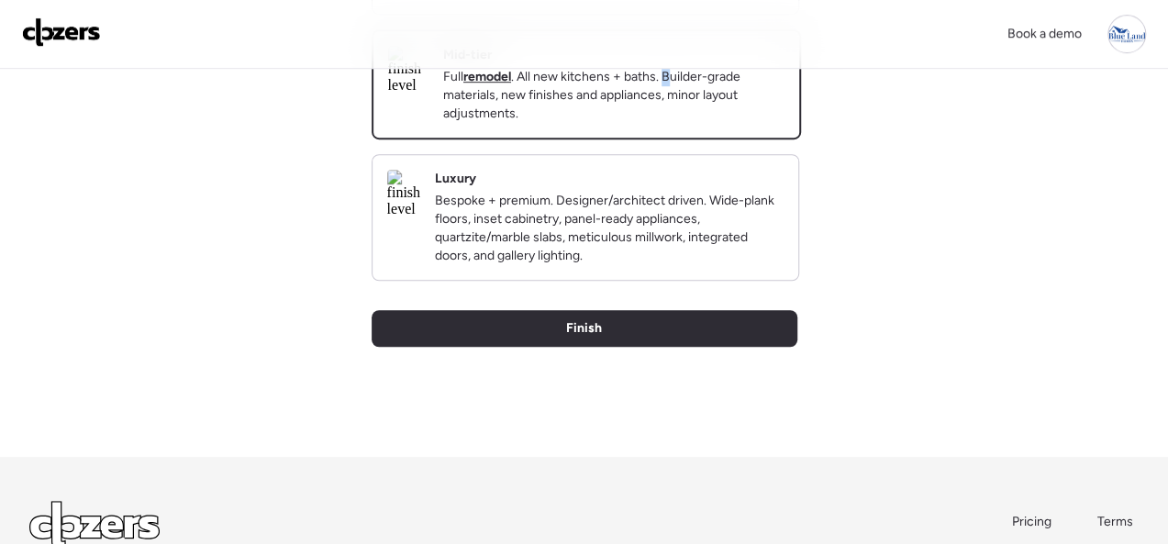
scroll to position [631, 0]
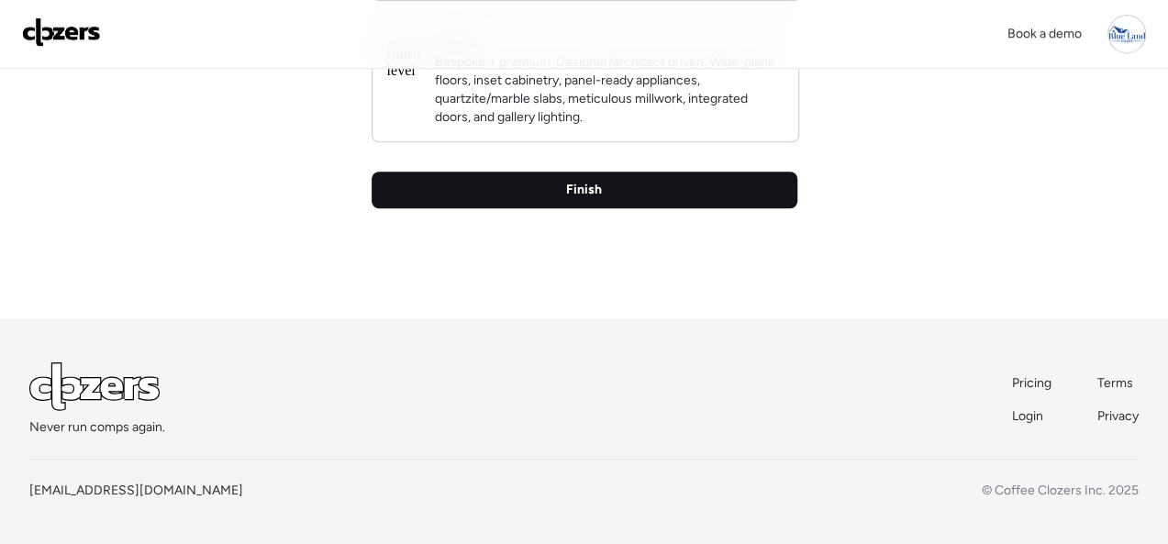
click at [626, 183] on div "Finish" at bounding box center [584, 190] width 426 height 37
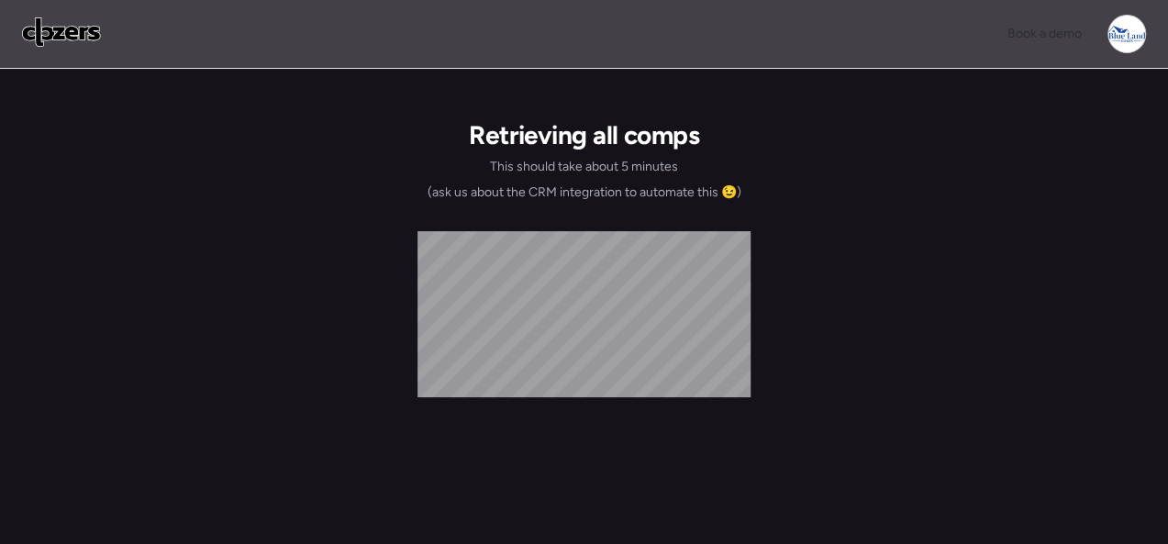
scroll to position [0, 0]
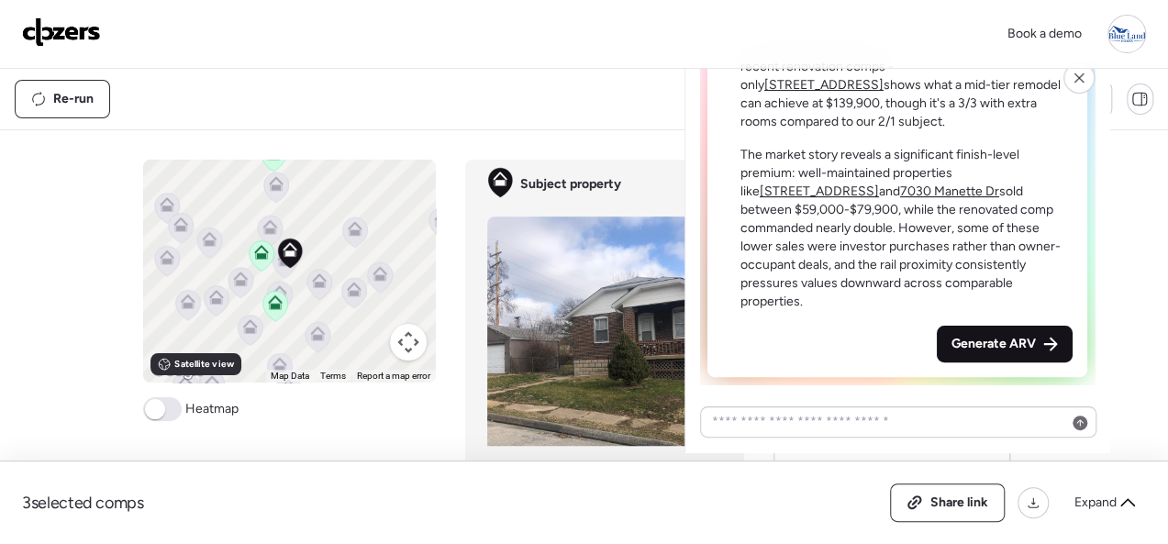
click at [1036, 353] on span "Generate ARV" at bounding box center [993, 344] width 84 height 18
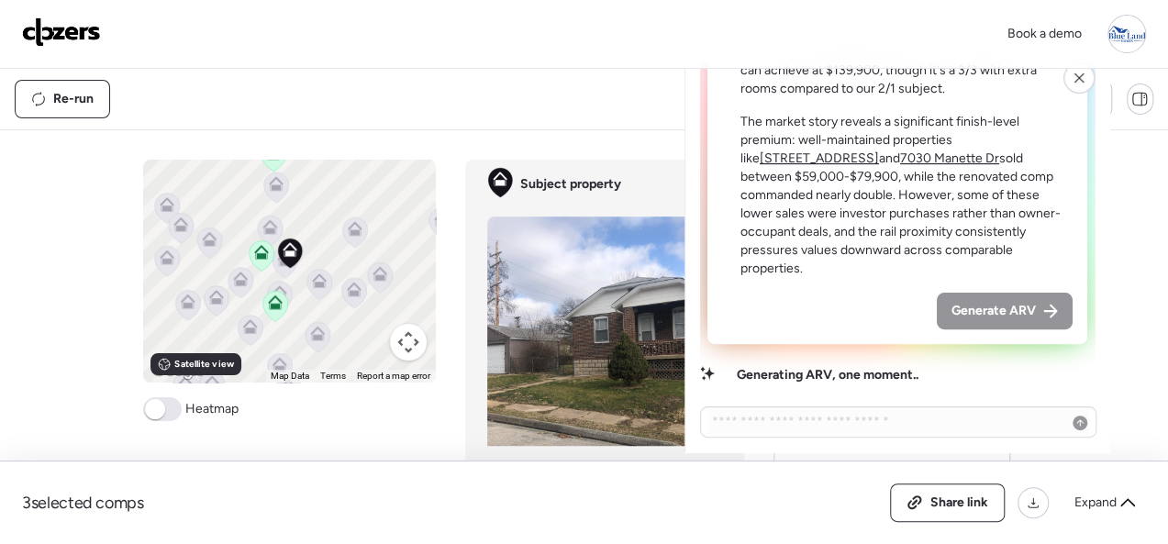
click at [281, 41] on div "Book a demo" at bounding box center [584, 34] width 1124 height 39
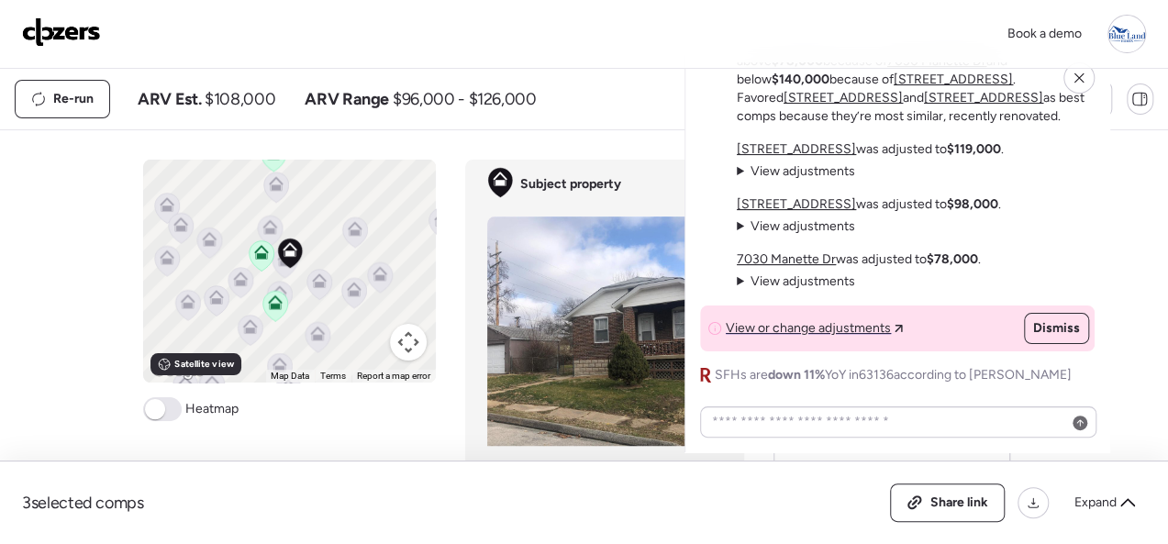
click at [72, 31] on img at bounding box center [61, 31] width 79 height 29
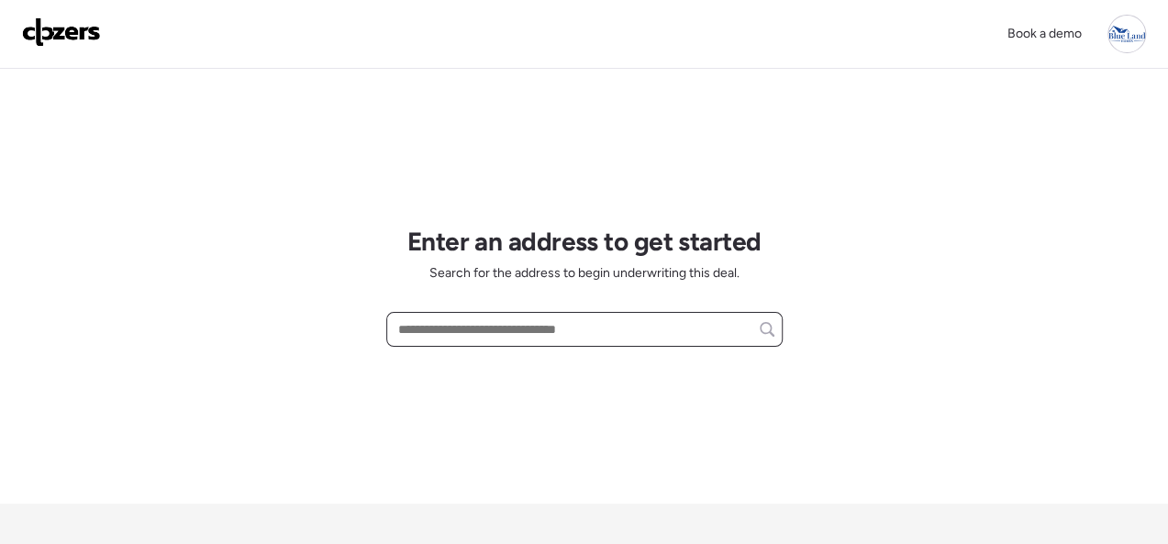
click at [443, 327] on input "text" at bounding box center [584, 329] width 380 height 26
paste input "**********"
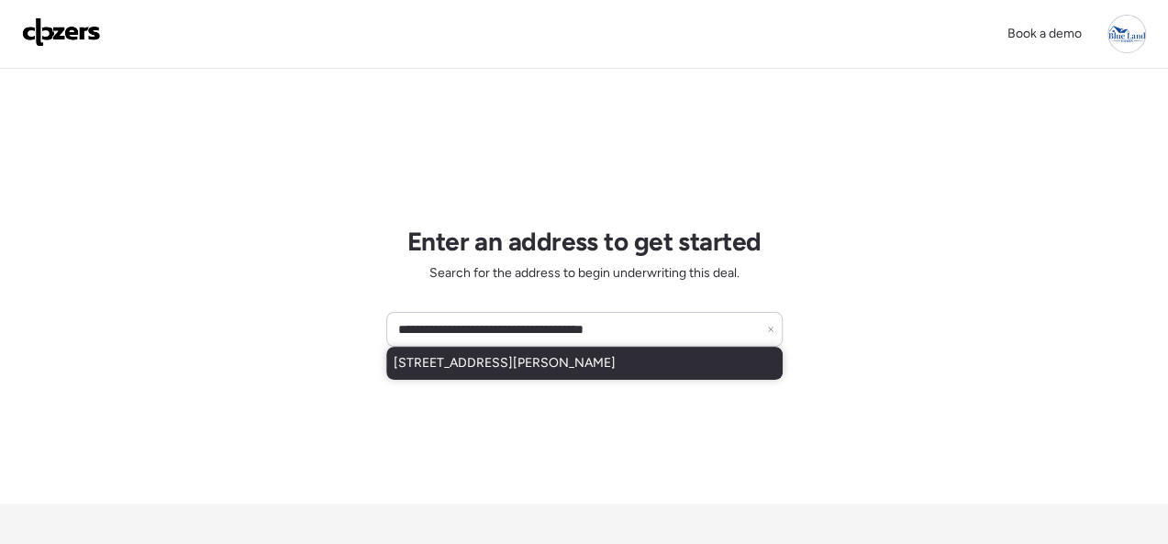
click at [446, 354] on span "[STREET_ADDRESS][PERSON_NAME]" at bounding box center [504, 363] width 222 height 18
type input "**********"
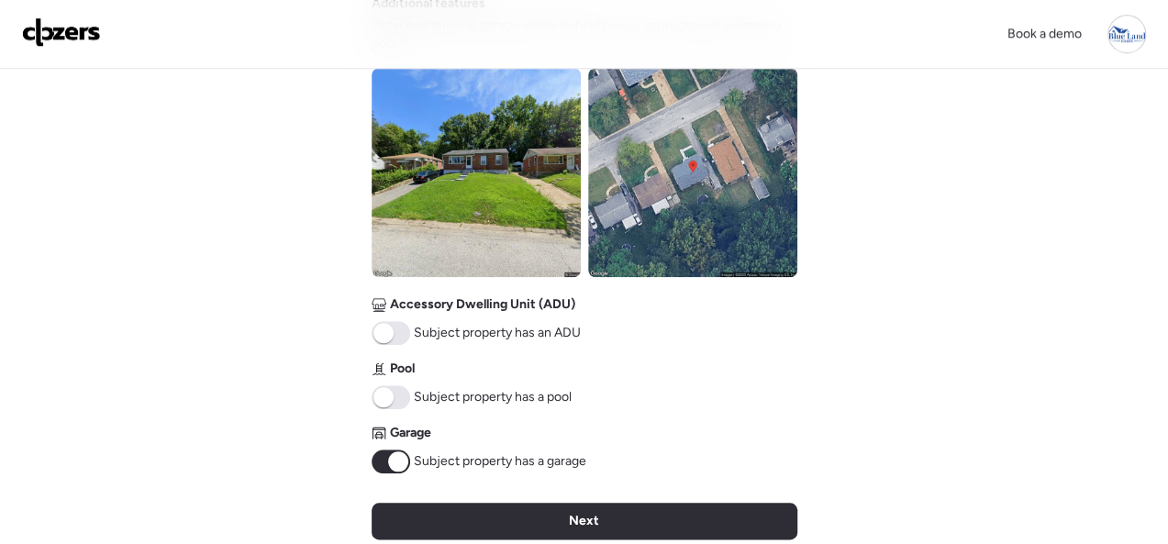
scroll to position [917, 0]
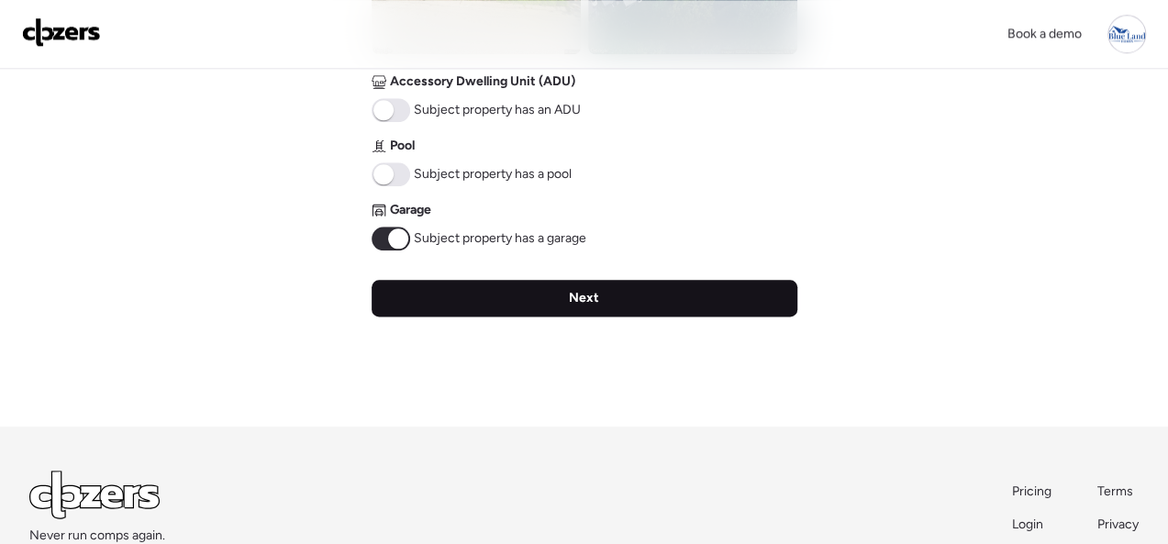
click at [561, 306] on div "Next" at bounding box center [584, 298] width 426 height 37
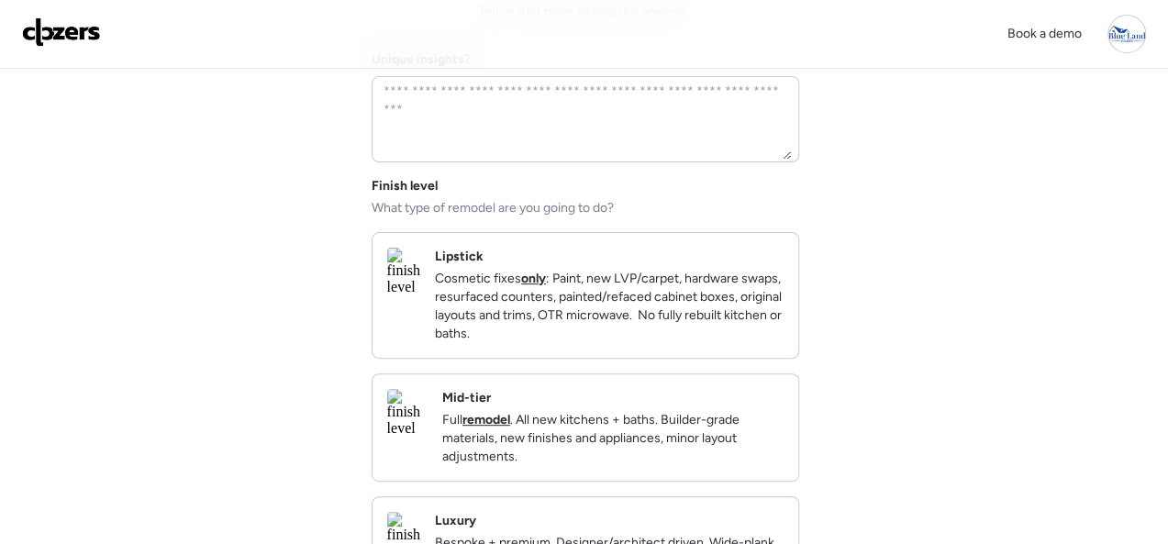
scroll to position [275, 0]
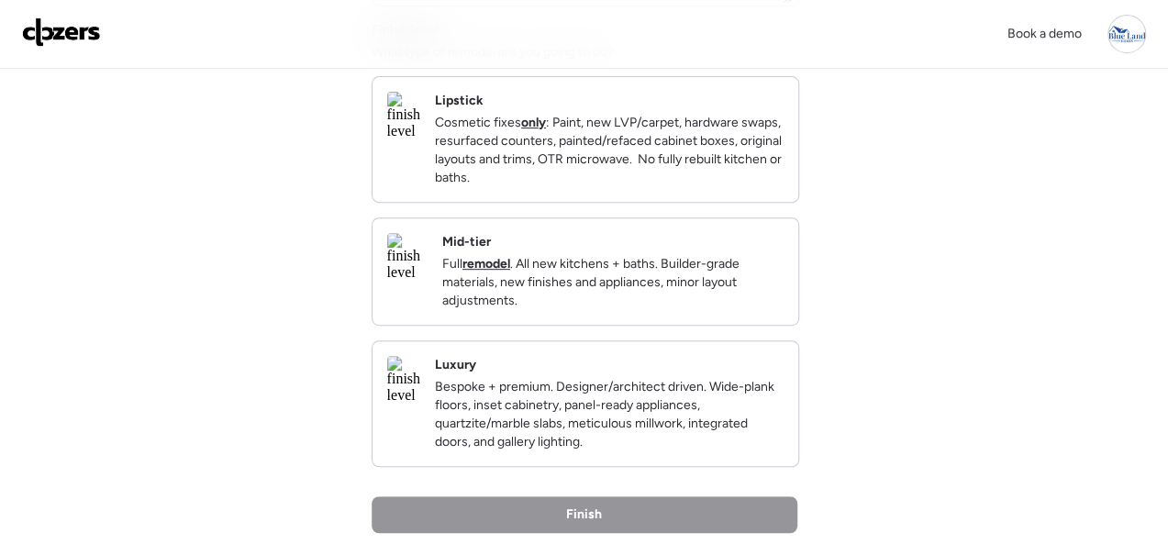
click at [667, 246] on div "Mid-tier Full remodel . All new kitchens + baths. Builder-grade materials, new …" at bounding box center [585, 271] width 426 height 106
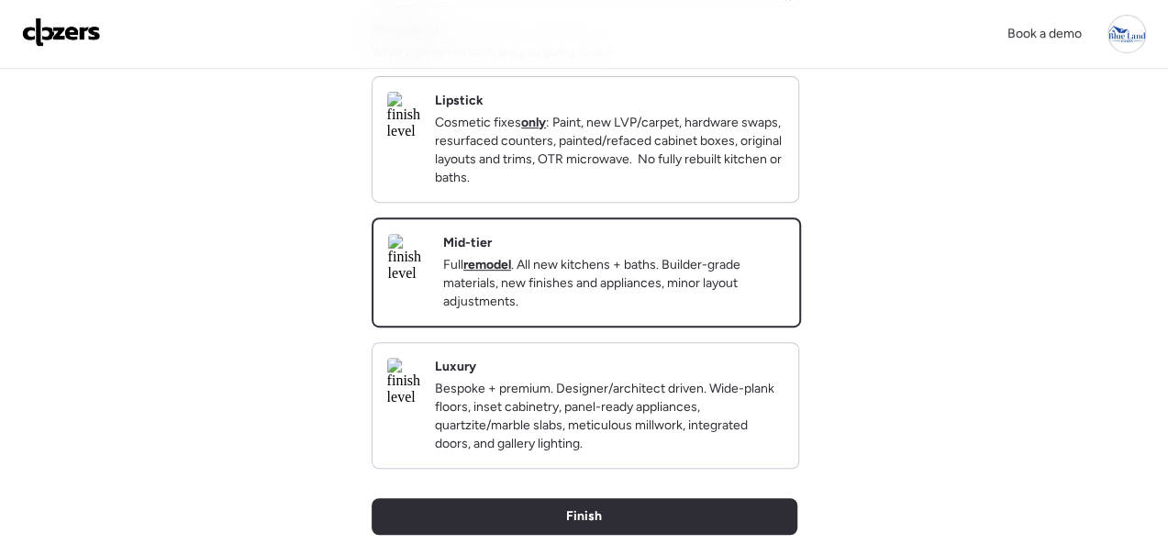
scroll to position [631, 0]
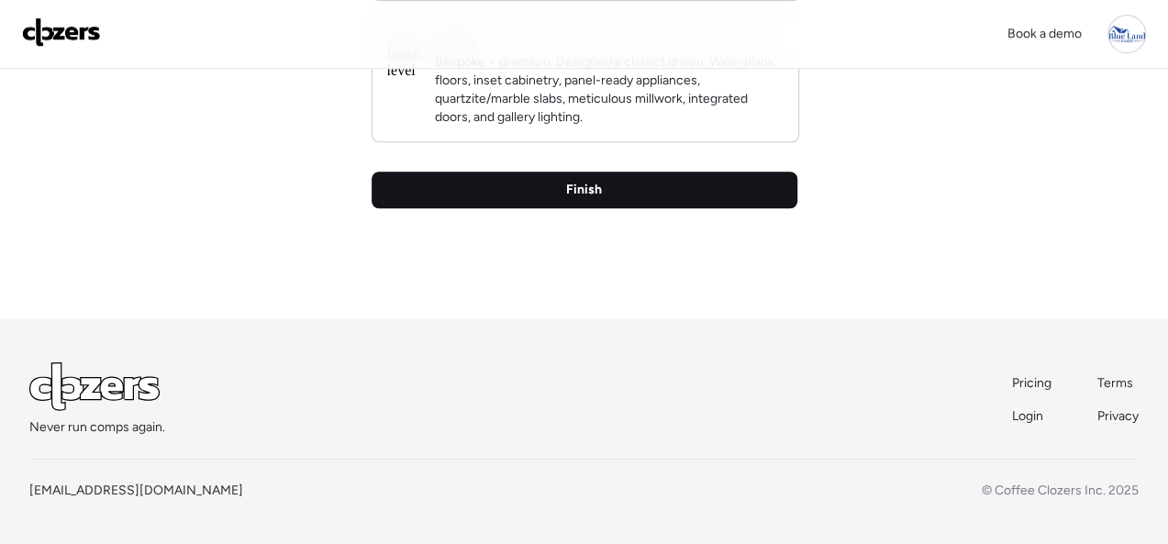
click at [549, 184] on div "Finish" at bounding box center [584, 190] width 426 height 37
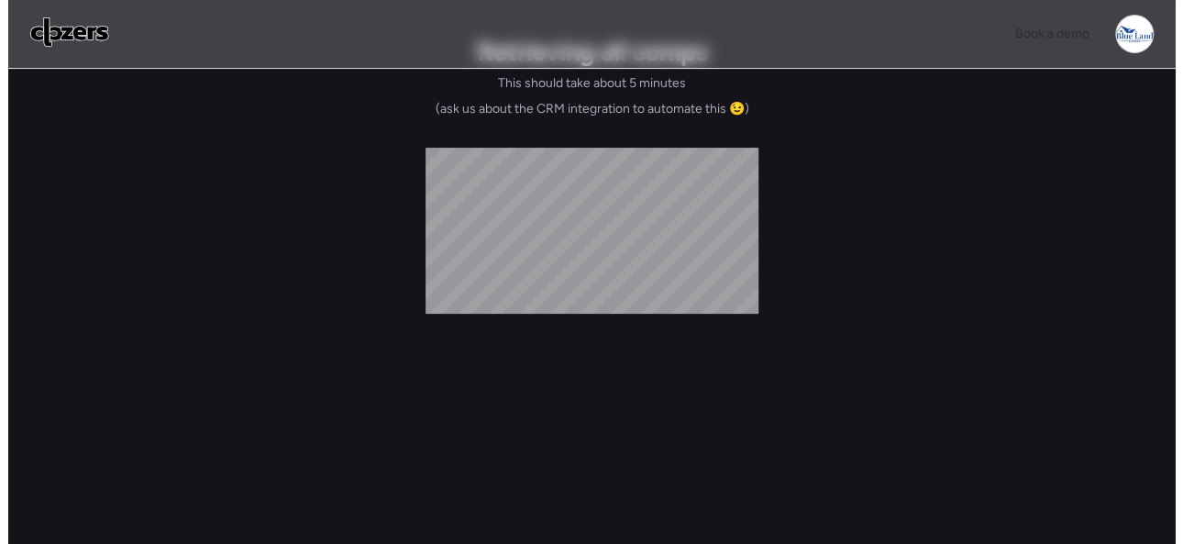
scroll to position [0, 0]
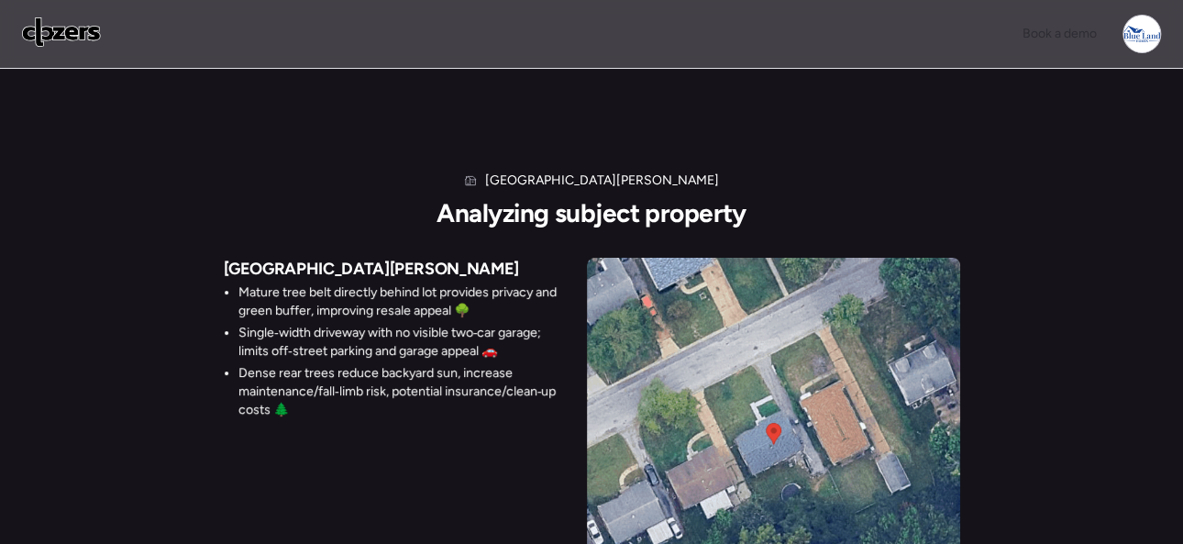
click at [58, 28] on img at bounding box center [61, 31] width 79 height 29
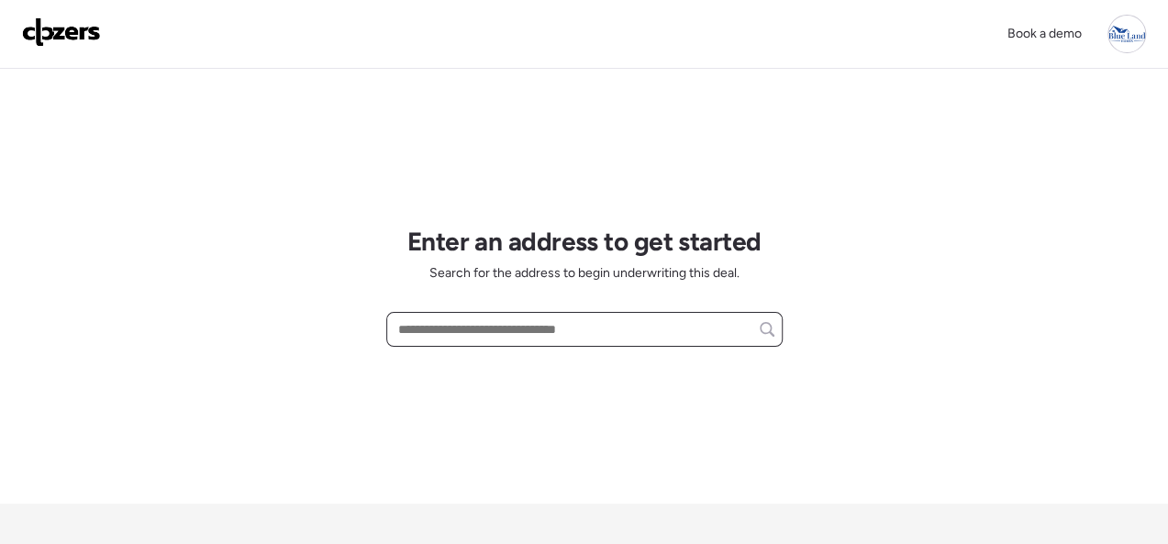
click at [470, 327] on input "text" at bounding box center [584, 329] width 380 height 26
paste input "**********"
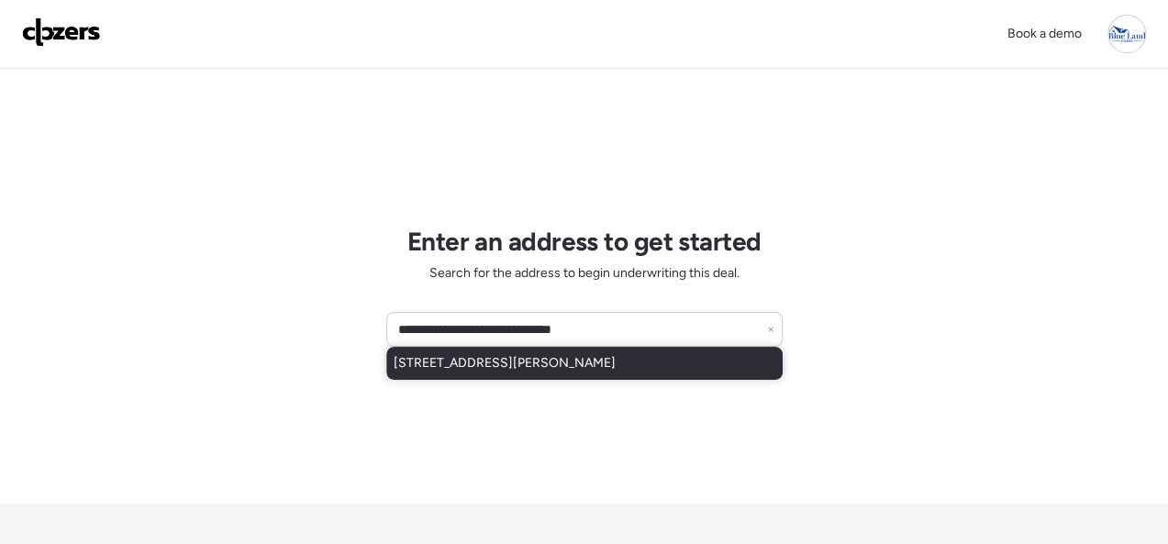
click at [486, 357] on span "[STREET_ADDRESS][PERSON_NAME]" at bounding box center [504, 363] width 222 height 18
type input "**********"
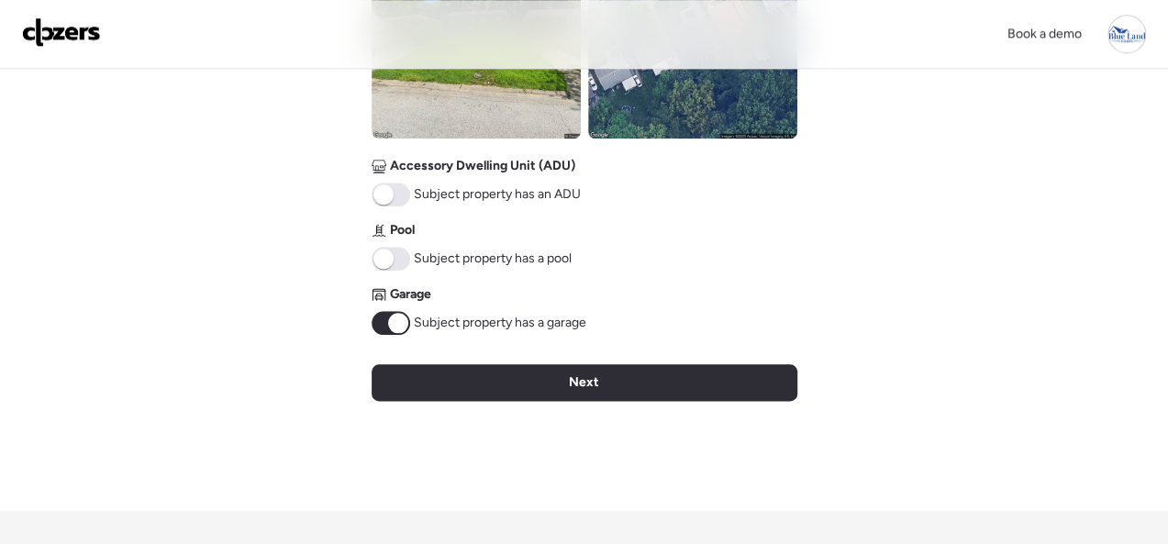
scroll to position [1009, 0]
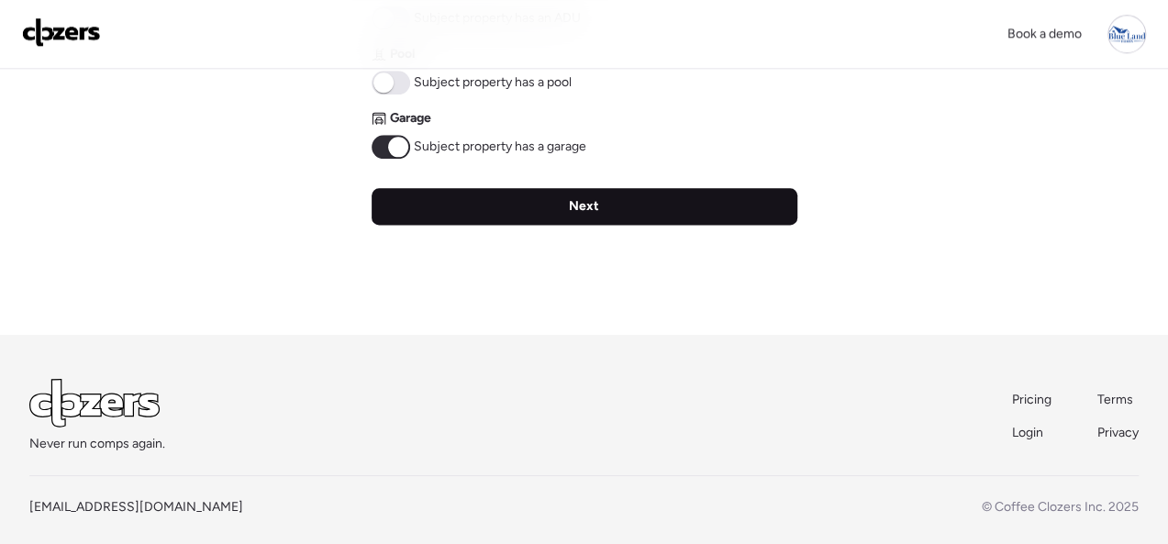
click at [604, 210] on div "Next" at bounding box center [584, 206] width 426 height 37
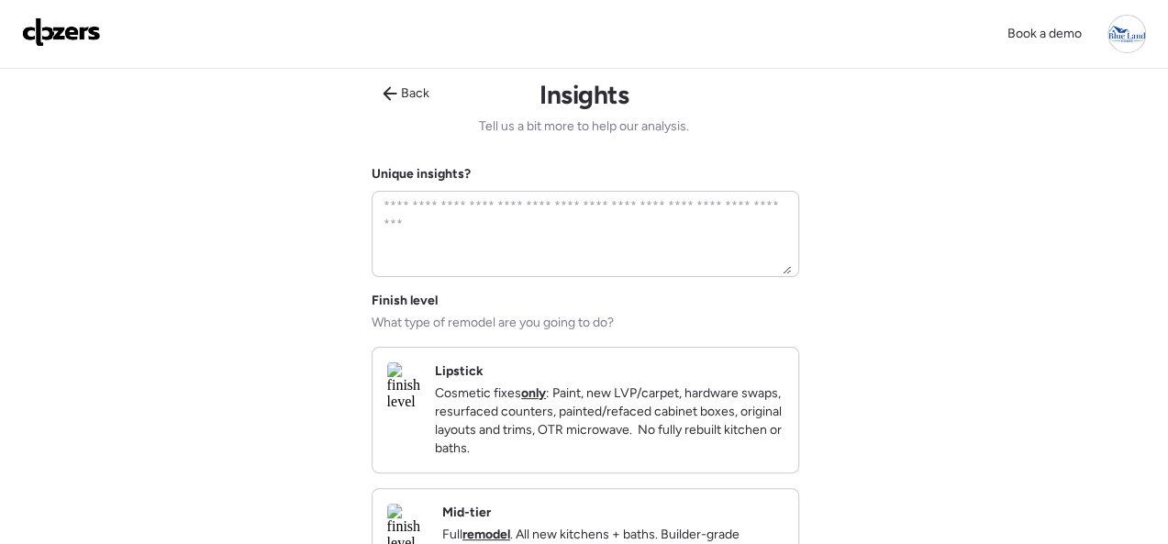
scroll to position [0, 0]
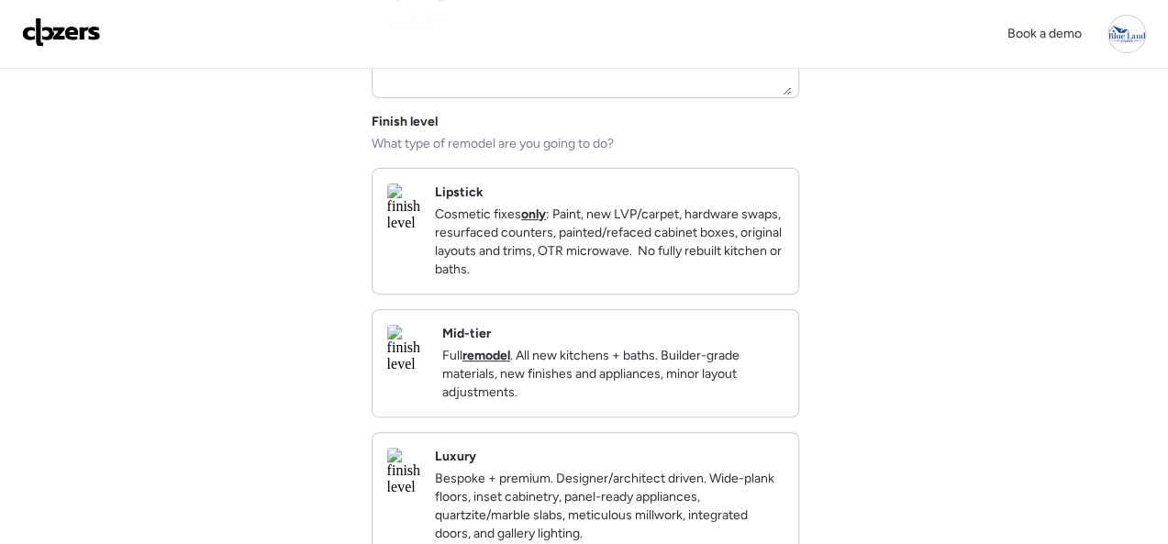
click at [735, 346] on div "Mid-tier Full remodel . All new kitchens + baths. Builder-grade materials, new …" at bounding box center [612, 363] width 341 height 77
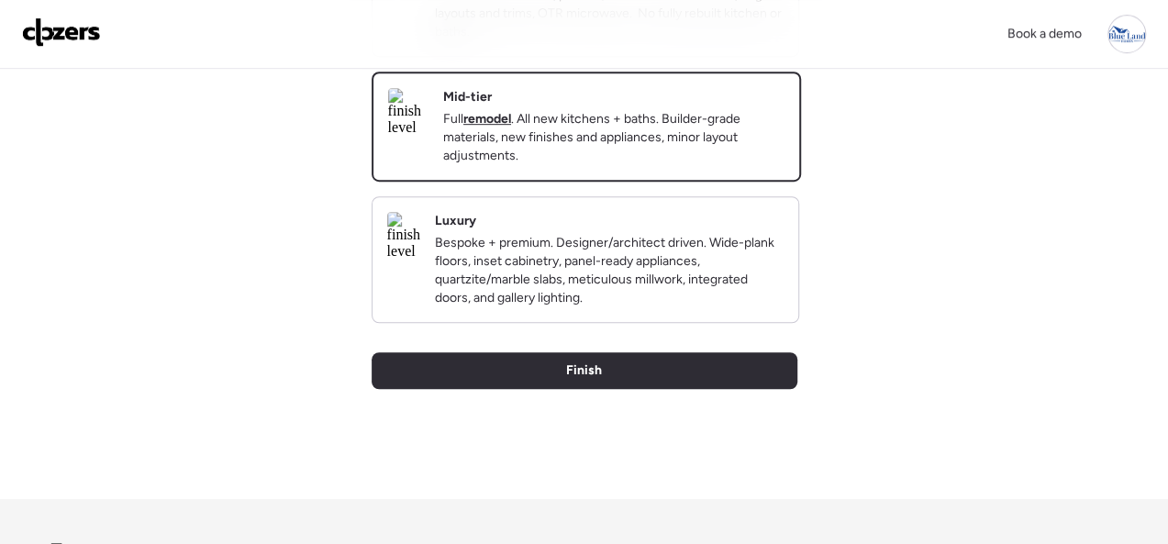
scroll to position [631, 0]
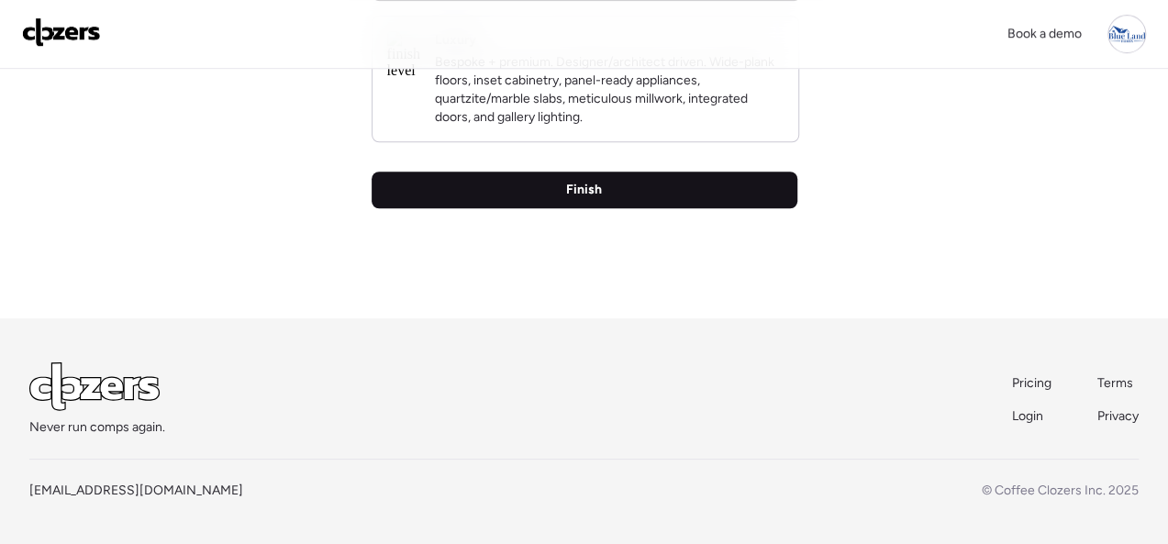
click at [558, 194] on div "Finish" at bounding box center [584, 190] width 426 height 37
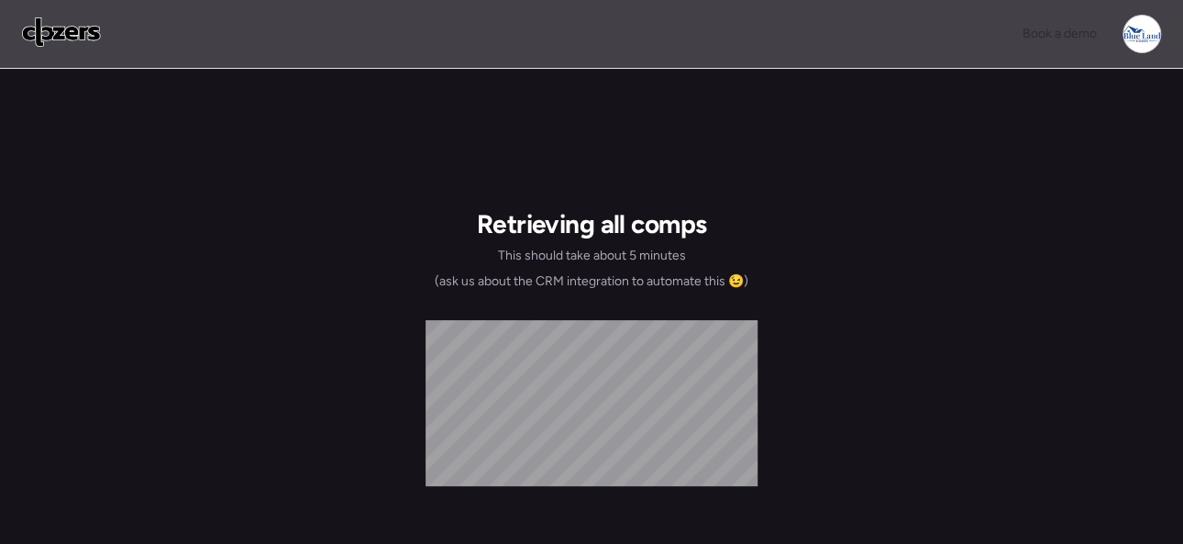
click at [55, 35] on img at bounding box center [61, 31] width 79 height 29
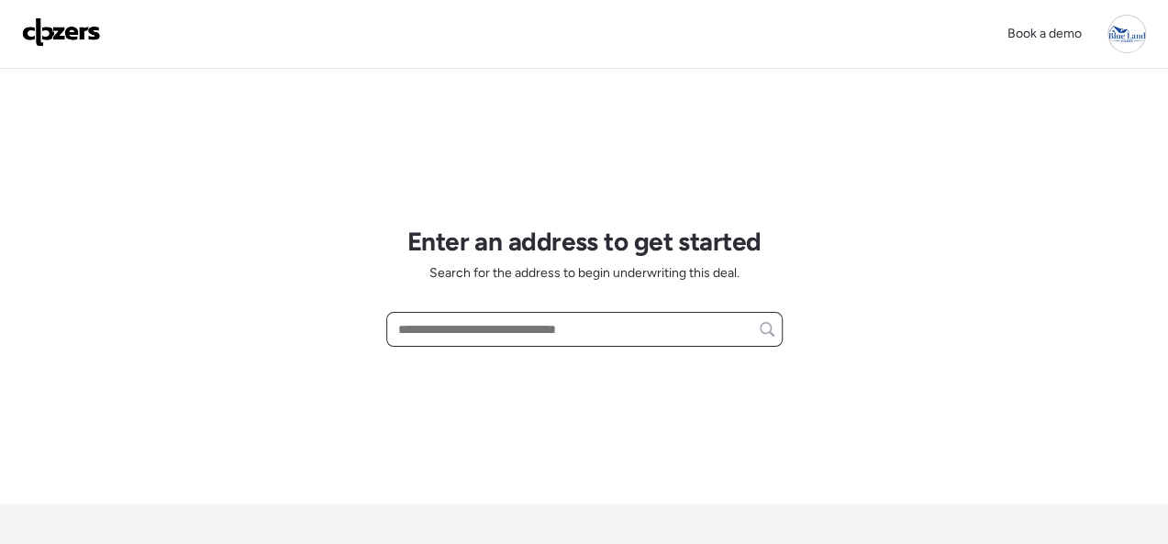
click at [516, 335] on input "text" at bounding box center [584, 329] width 380 height 26
paste input "**********"
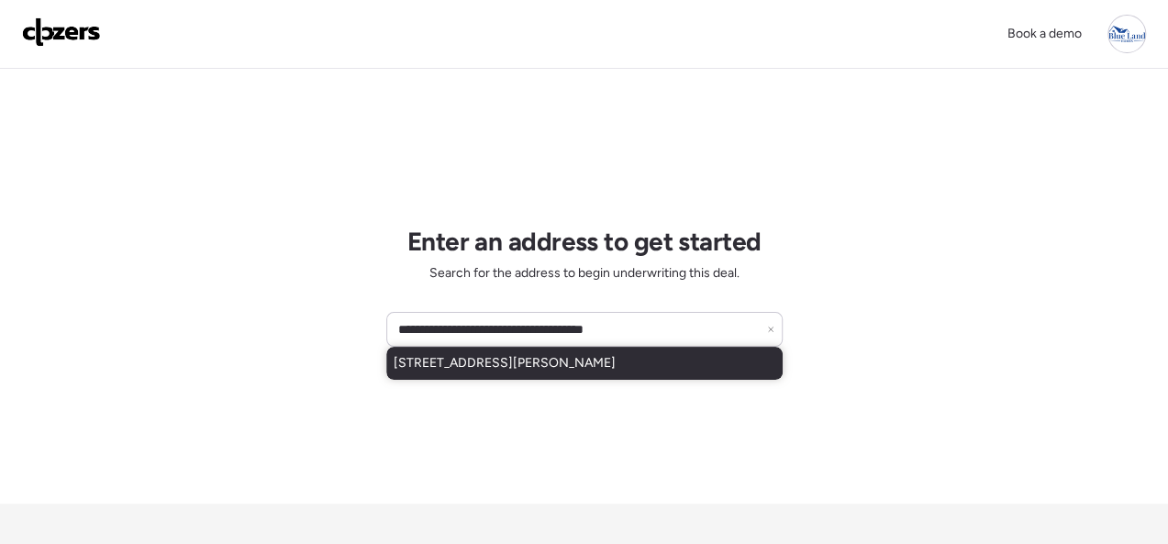
click at [504, 354] on span "[STREET_ADDRESS][PERSON_NAME]" at bounding box center [504, 363] width 222 height 18
type input "**********"
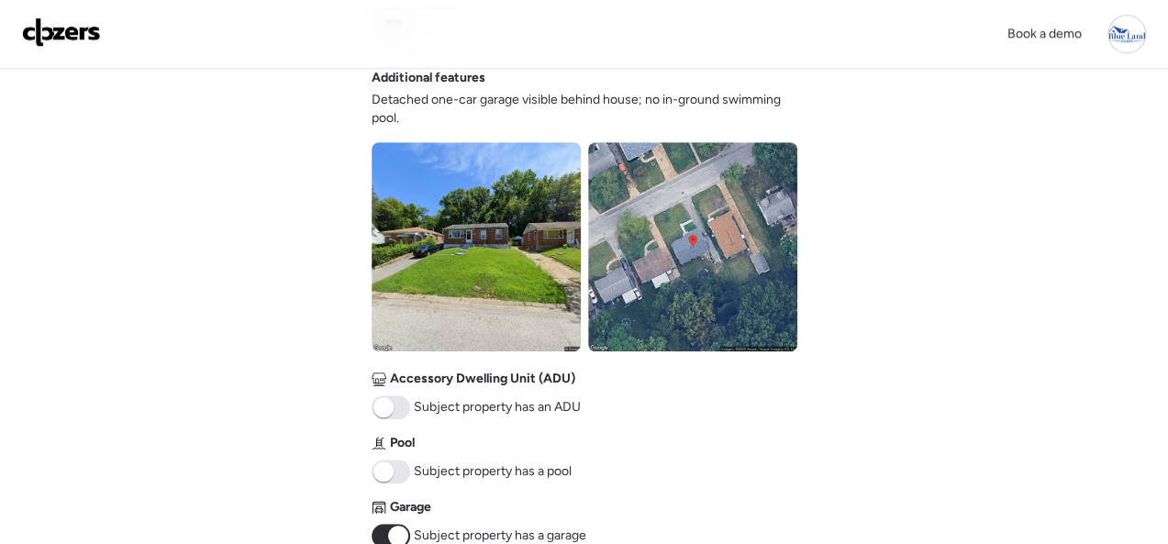
scroll to position [826, 0]
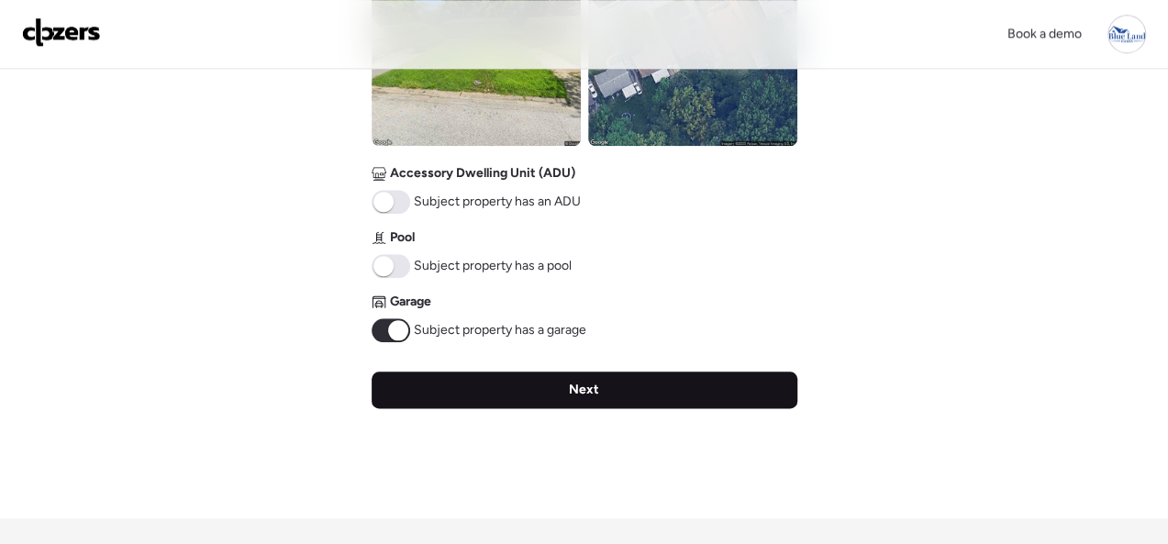
click at [569, 397] on span "Next" at bounding box center [584, 390] width 30 height 18
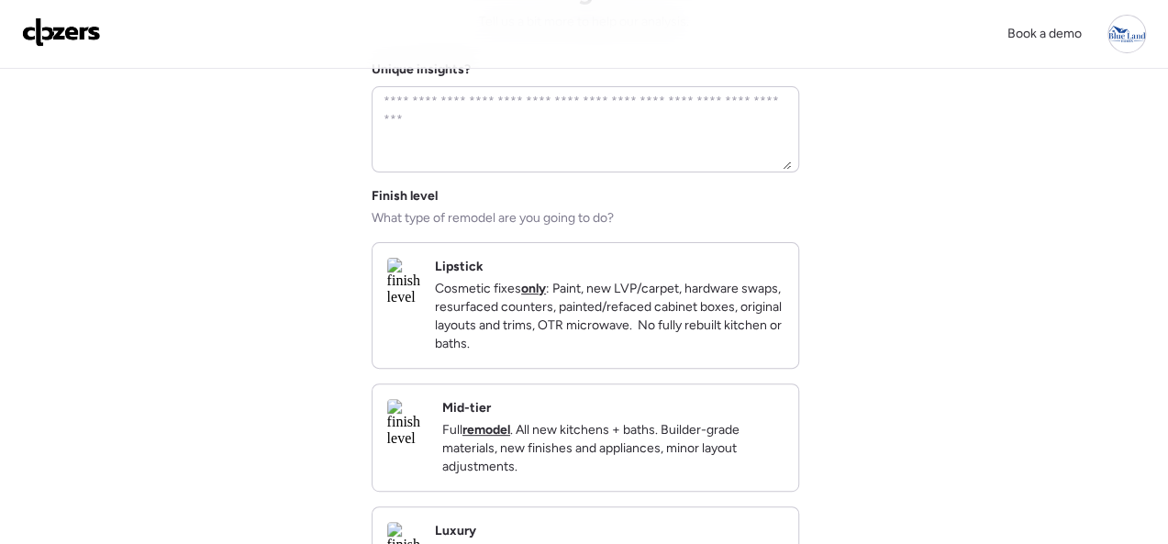
scroll to position [367, 0]
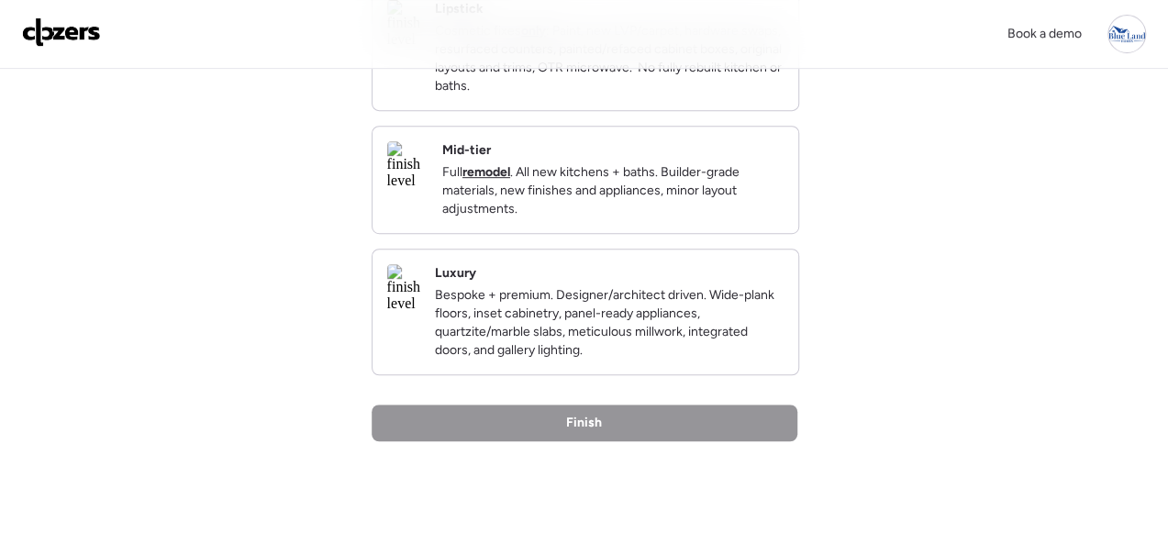
click at [702, 218] on p "Full remodel . All new kitchens + baths. Builder-grade materials, new finishes …" at bounding box center [612, 190] width 341 height 55
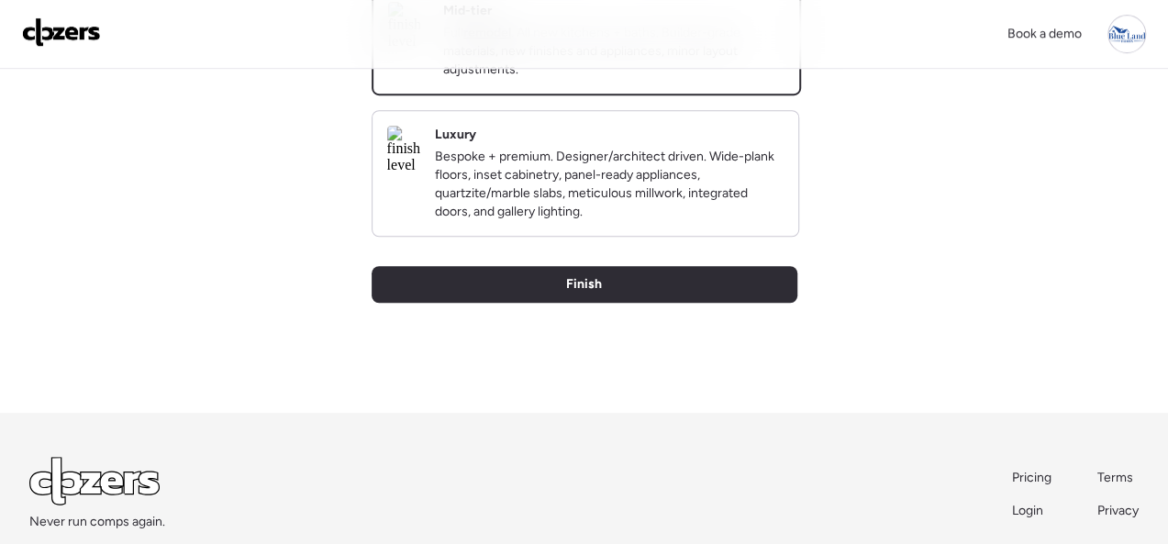
scroll to position [631, 0]
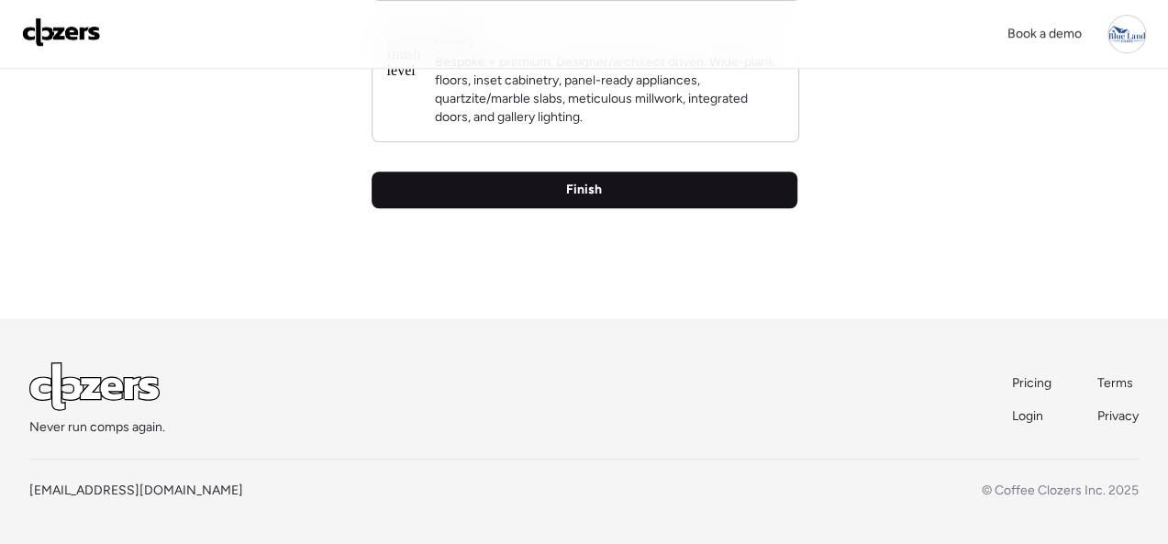
click at [592, 191] on span "Finish" at bounding box center [584, 190] width 36 height 18
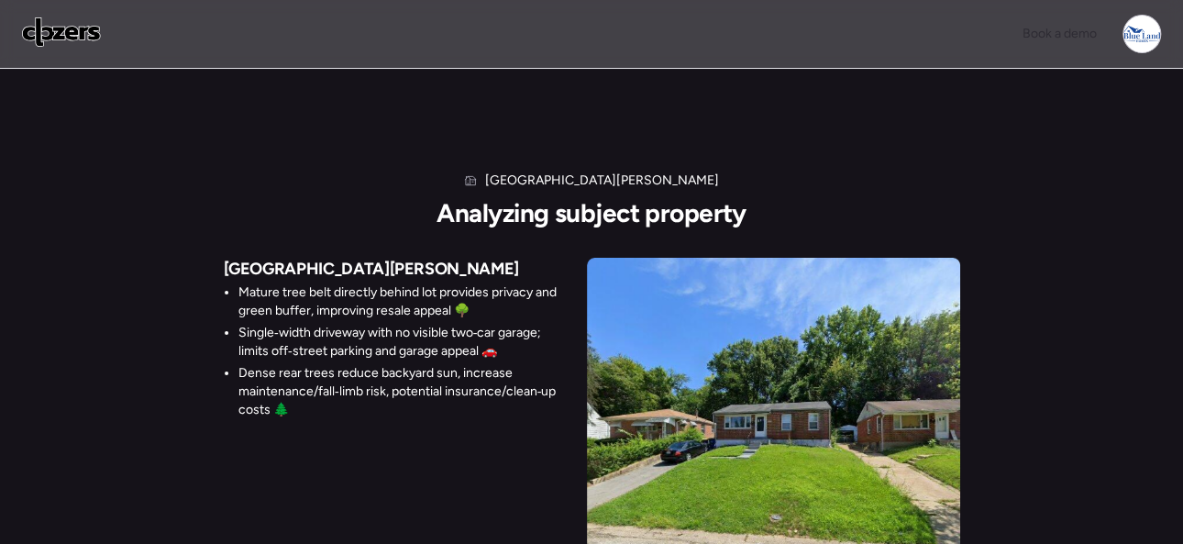
click at [271, 107] on div "8894 Saint Cyr Dr Analyzing subject property 8894 Saint Cyr Dr Mature tree belt…" at bounding box center [591, 365] width 1183 height 592
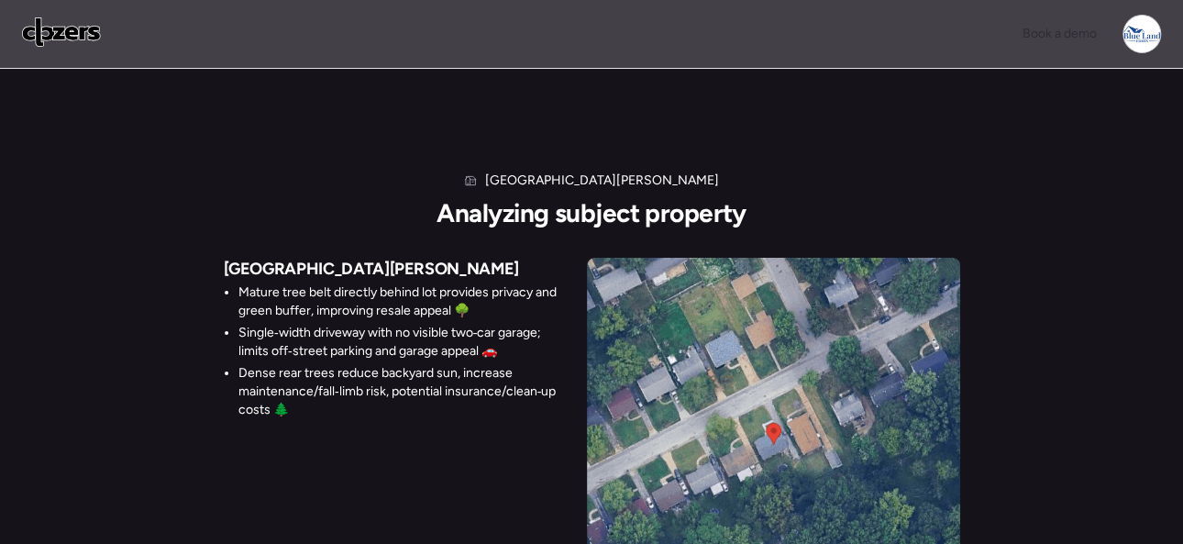
click at [72, 22] on img at bounding box center [61, 31] width 79 height 29
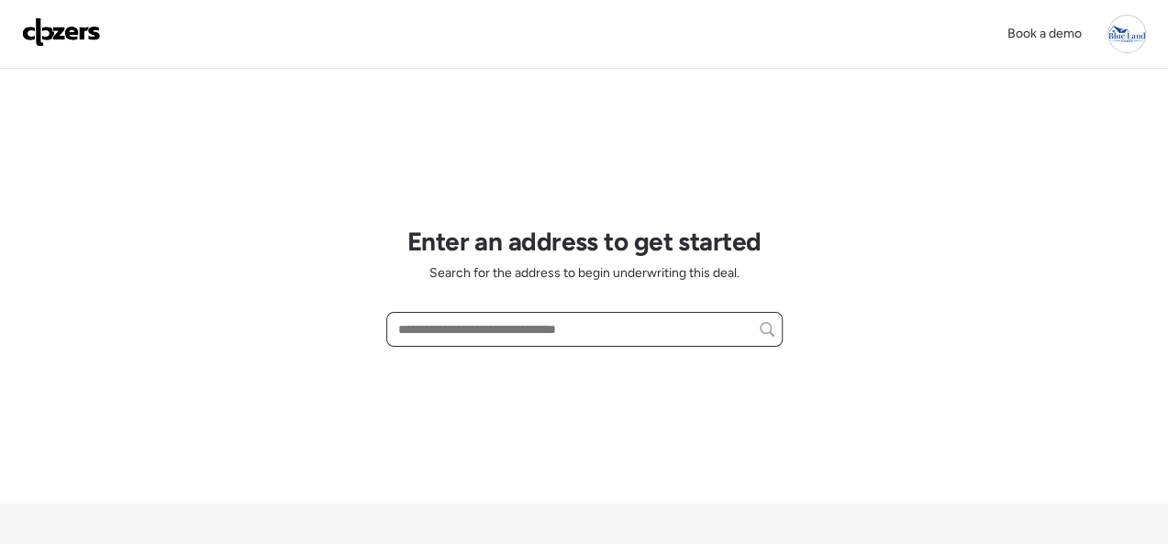
click at [469, 334] on input "text" at bounding box center [584, 329] width 380 height 26
paste input "**********"
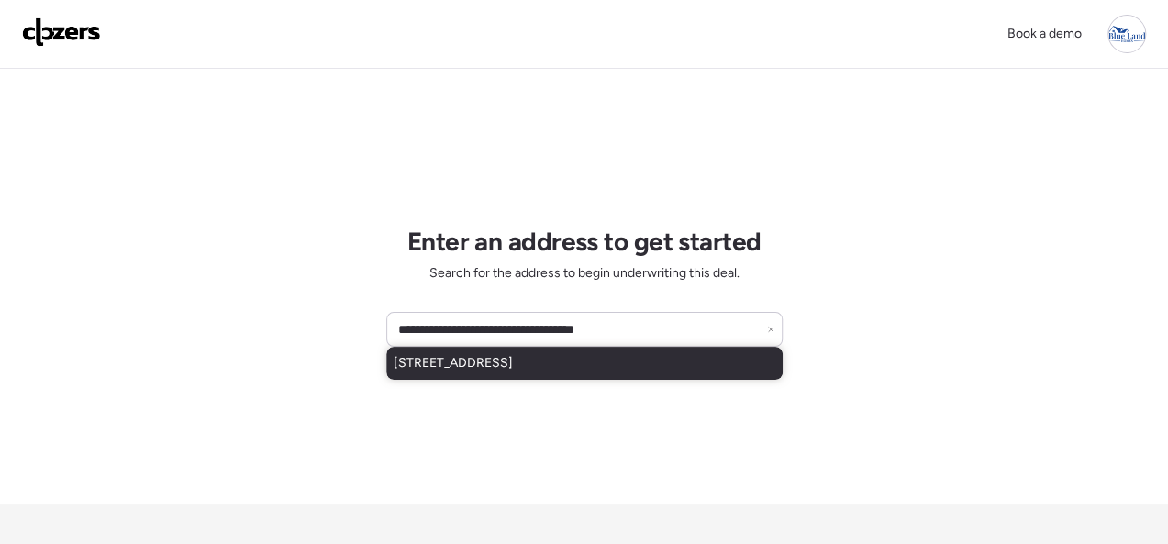
click at [461, 358] on span "[STREET_ADDRESS]" at bounding box center [452, 363] width 119 height 18
type input "**********"
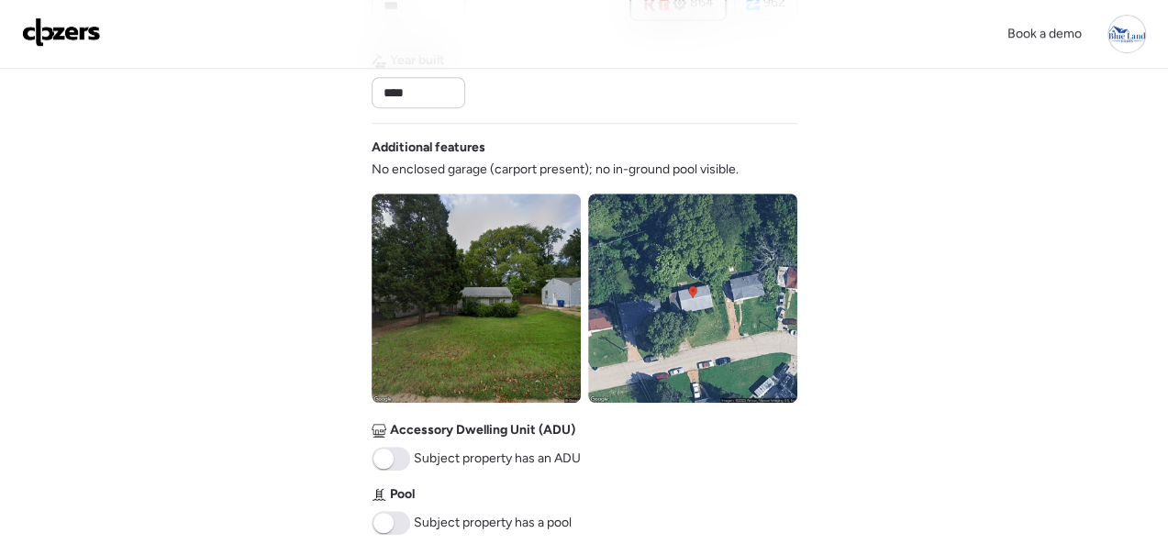
scroll to position [734, 0]
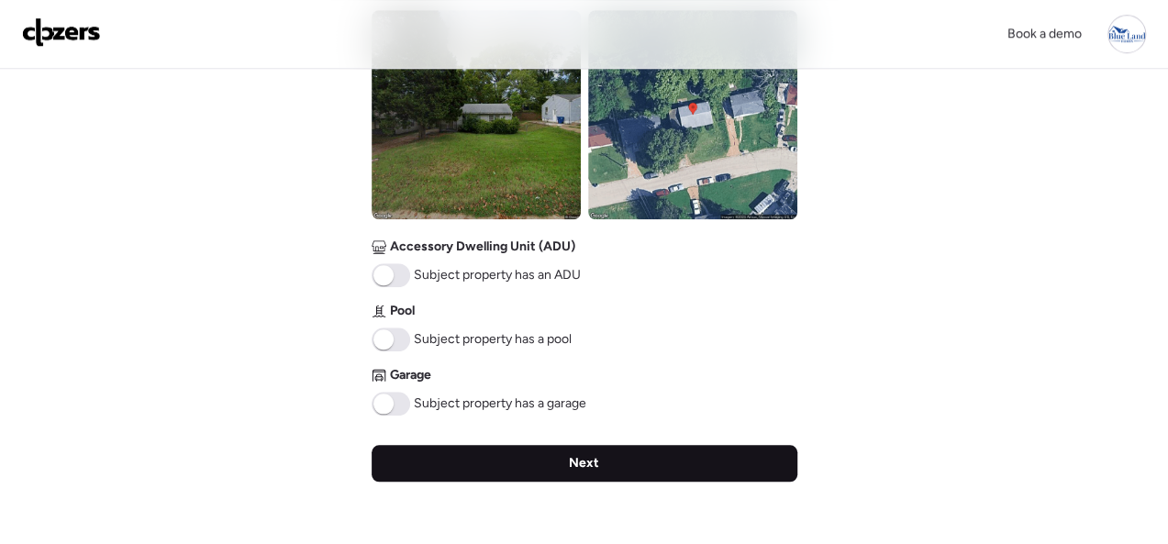
click at [627, 460] on div "Next" at bounding box center [584, 463] width 426 height 37
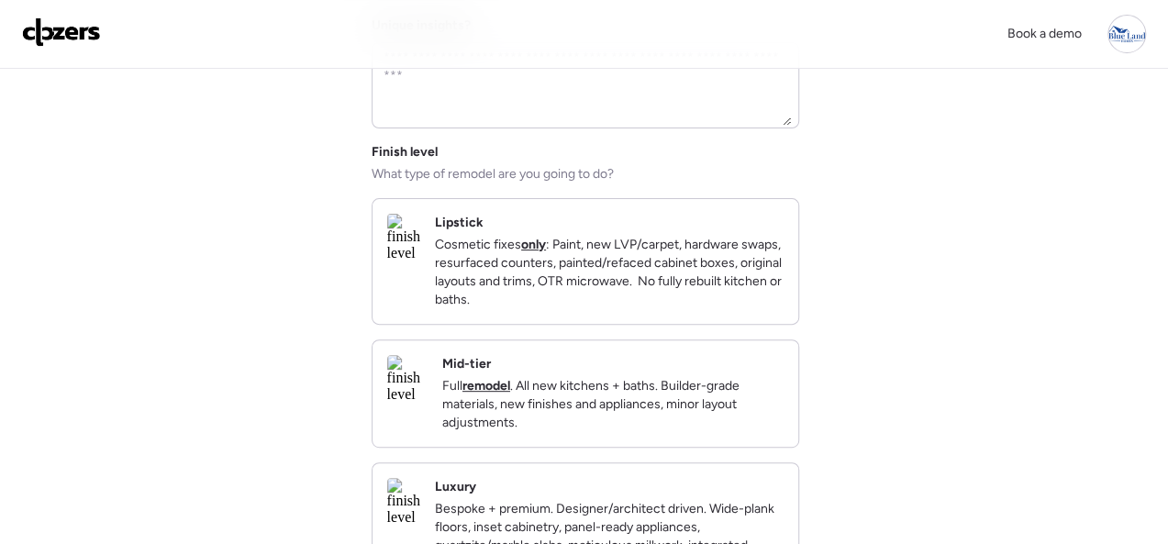
scroll to position [183, 0]
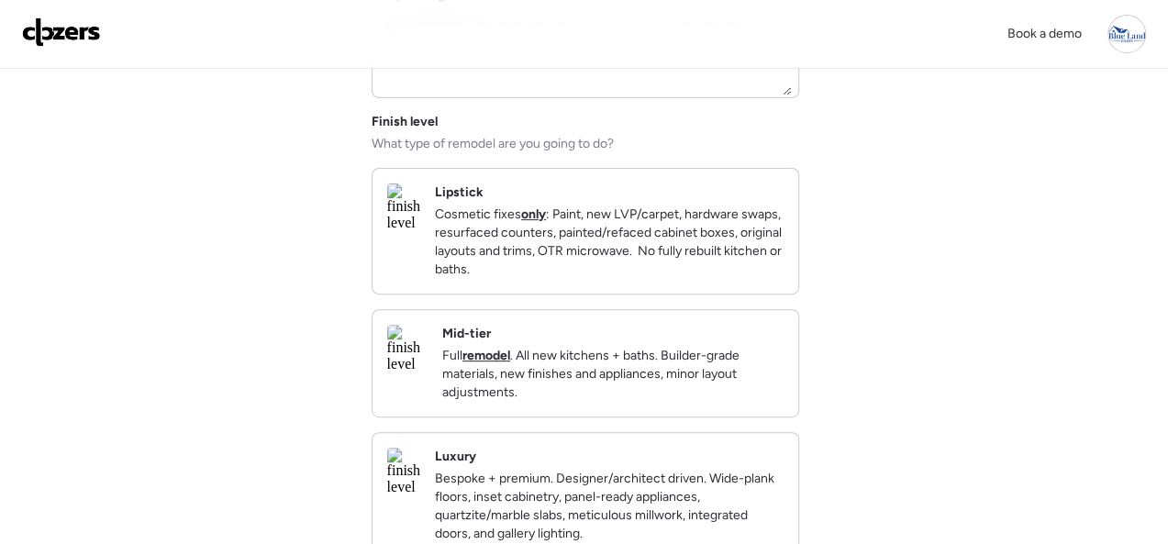
click at [718, 343] on div "Mid-tier Full remodel . All new kitchens + baths. Builder-grade materials, new …" at bounding box center [612, 363] width 341 height 77
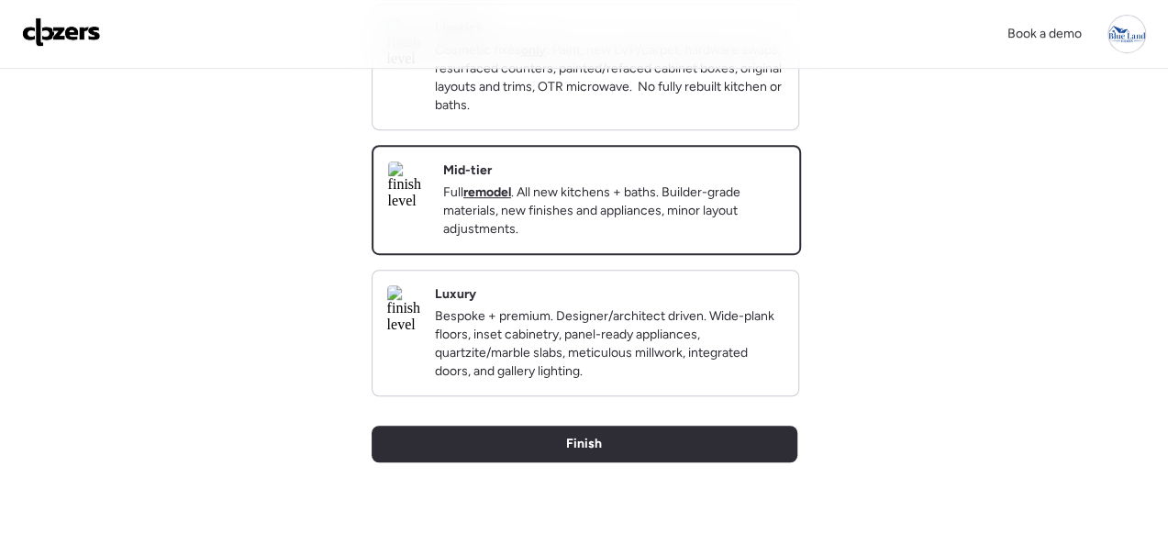
scroll to position [550, 0]
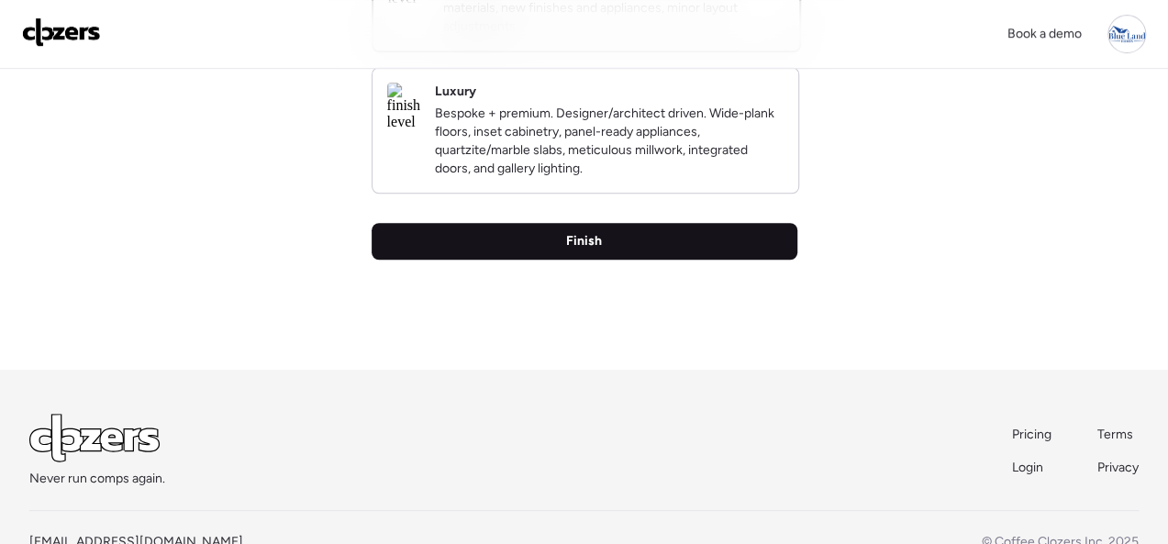
click at [580, 250] on span "Finish" at bounding box center [584, 241] width 36 height 18
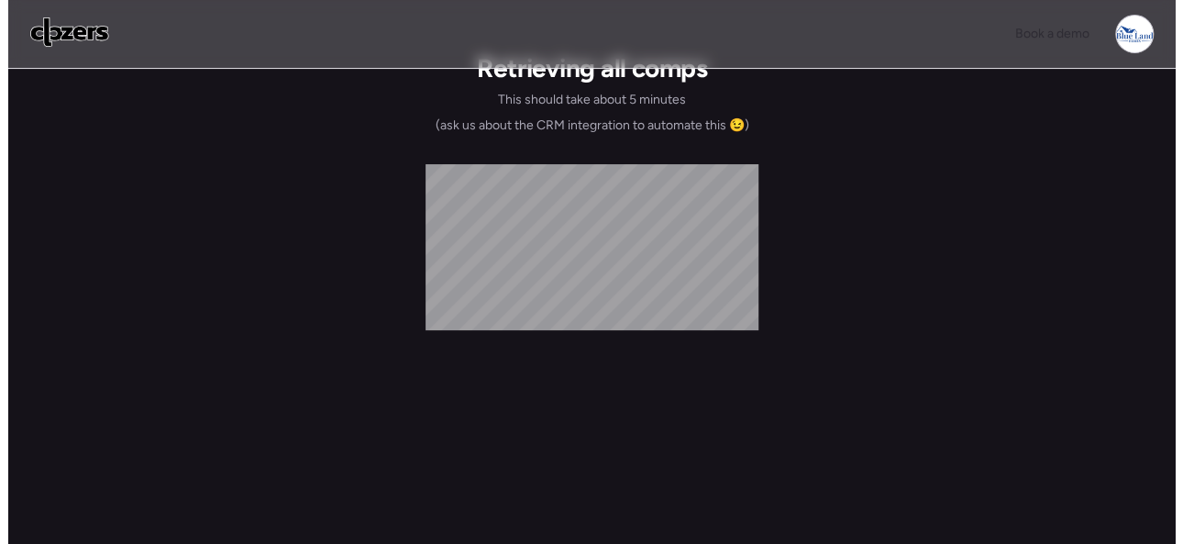
scroll to position [0, 0]
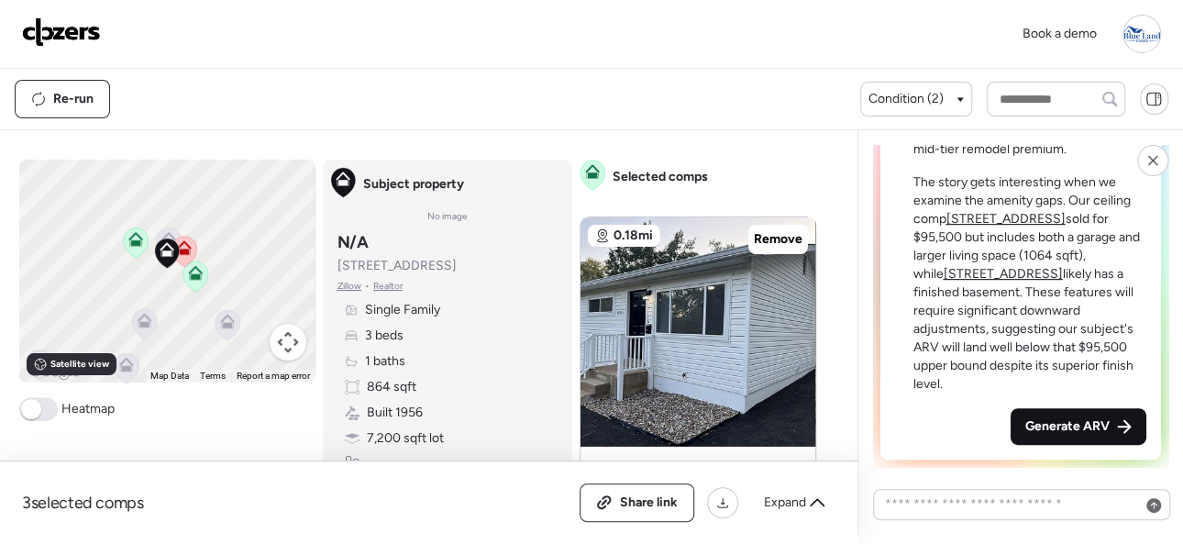
click at [1052, 424] on span "Generate ARV" at bounding box center [1067, 426] width 84 height 18
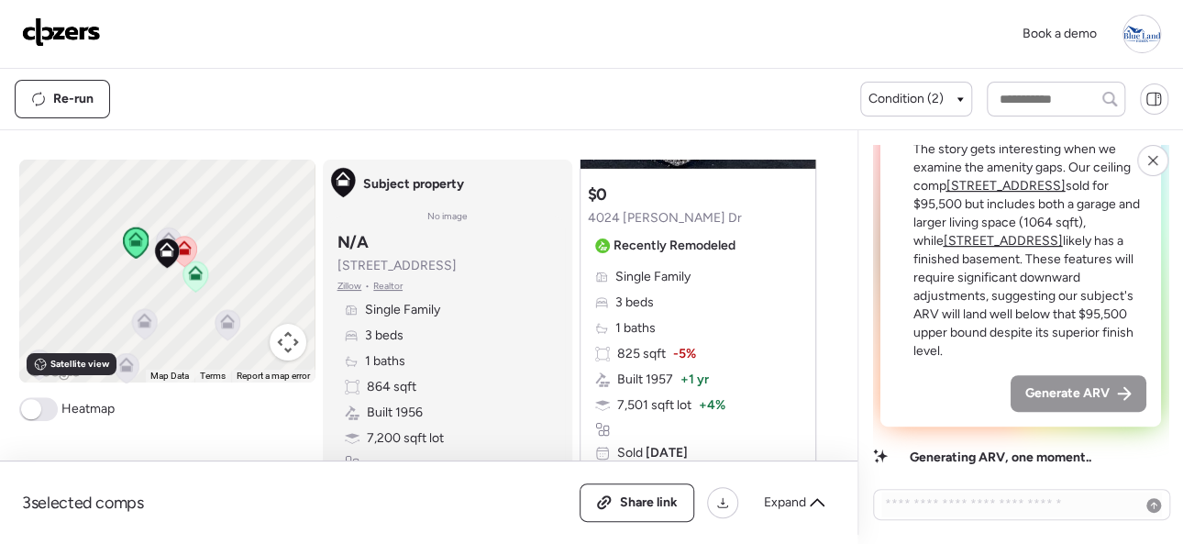
scroll to position [183, 0]
